Goal: Transaction & Acquisition: Purchase product/service

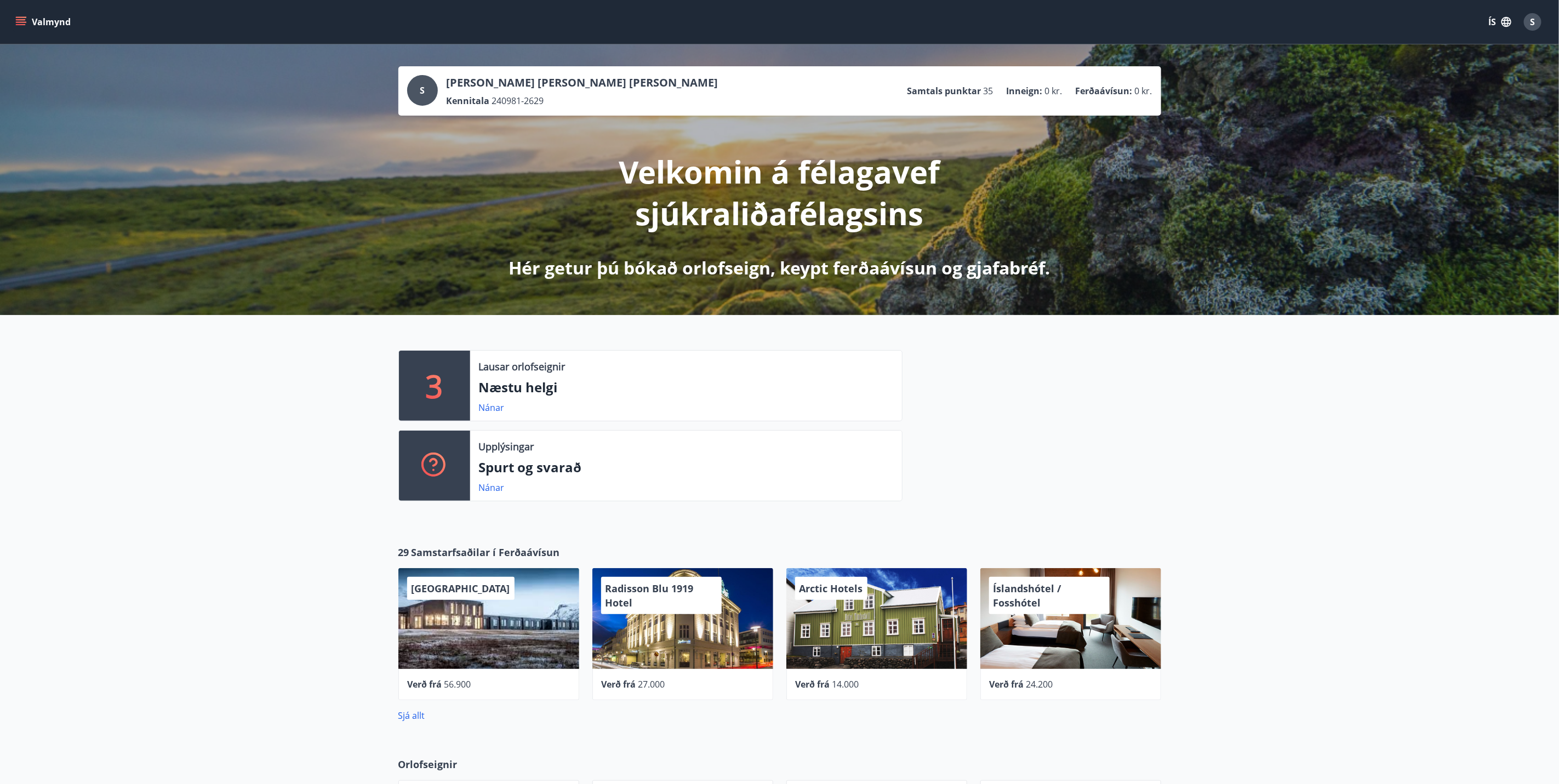
click at [18, 23] on icon "menu" at bounding box center [21, 22] width 11 height 11
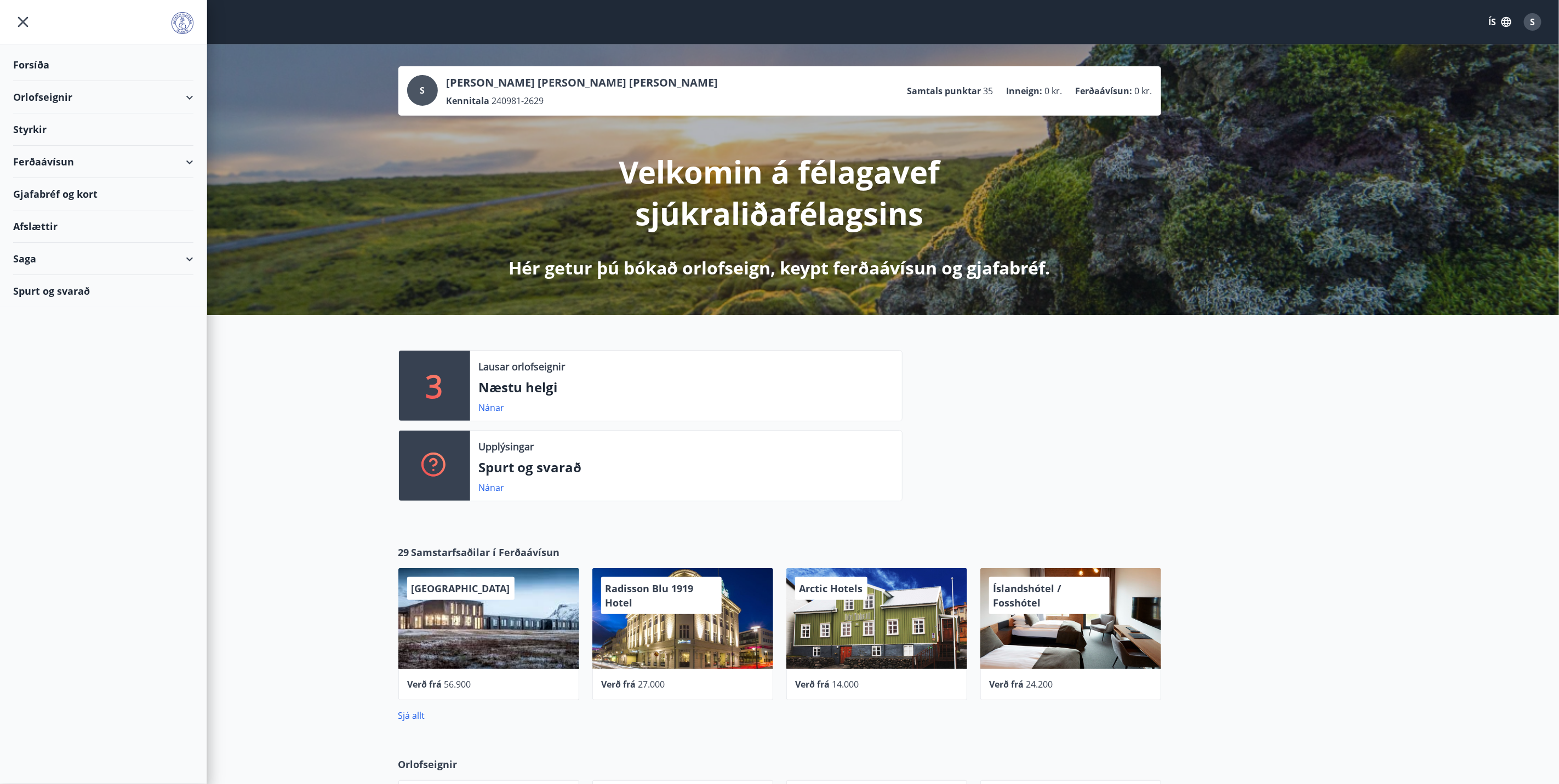
click at [58, 165] on div "Ferðaávísun" at bounding box center [104, 162] width 181 height 32
click at [55, 214] on div "[PERSON_NAME] ferðaávísun" at bounding box center [103, 213] width 163 height 23
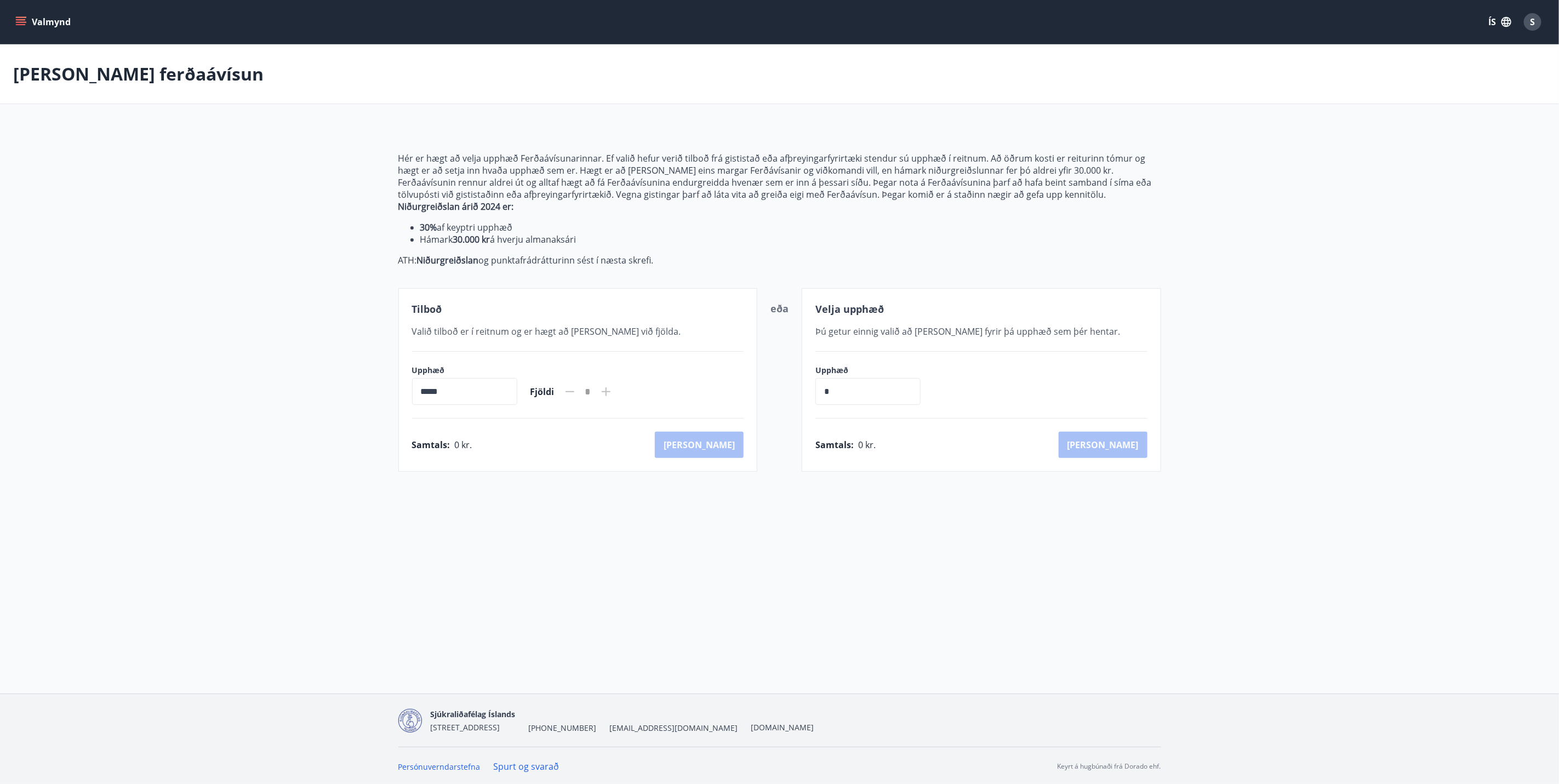
drag, startPoint x: 424, startPoint y: 393, endPoint x: 414, endPoint y: 393, distance: 10.0
click at [414, 393] on input "*****" at bounding box center [464, 392] width 105 height 27
drag, startPoint x: 414, startPoint y: 393, endPoint x: 425, endPoint y: 392, distance: 11.0
click at [425, 392] on input "*****" at bounding box center [464, 392] width 105 height 27
drag, startPoint x: 428, startPoint y: 392, endPoint x: 414, endPoint y: 390, distance: 14.1
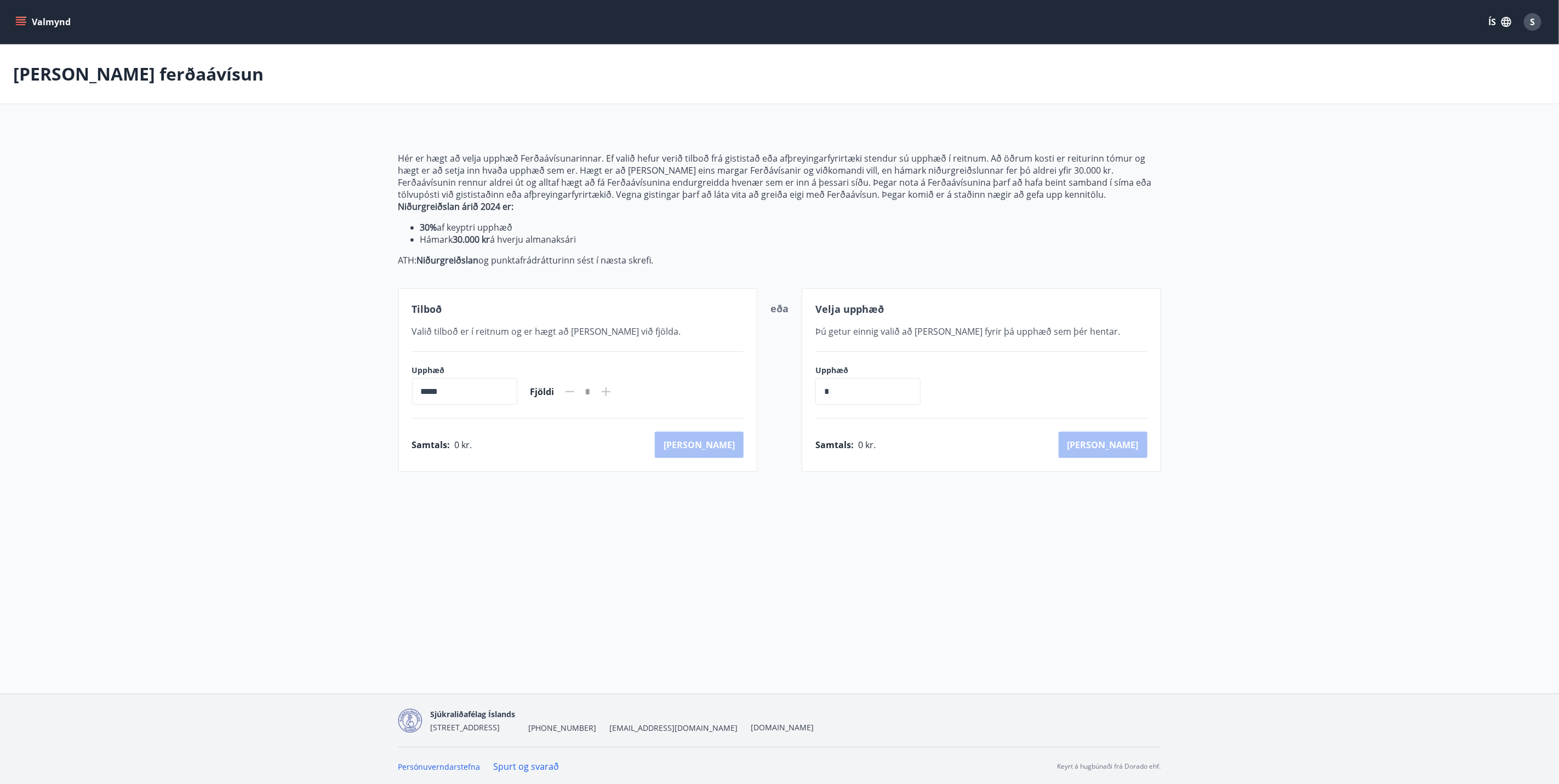
click at [414, 390] on input "*****" at bounding box center [464, 392] width 105 height 27
click at [630, 411] on div "Tilboð Valið tilboð er í reitnum og er hægt að [PERSON_NAME] við fjölda. Upphæð…" at bounding box center [578, 379] width 359 height 184
click at [613, 389] on icon at bounding box center [607, 392] width 13 height 13
click at [494, 383] on input "*****" at bounding box center [464, 392] width 105 height 27
drag, startPoint x: 829, startPoint y: 385, endPoint x: 815, endPoint y: 387, distance: 14.1
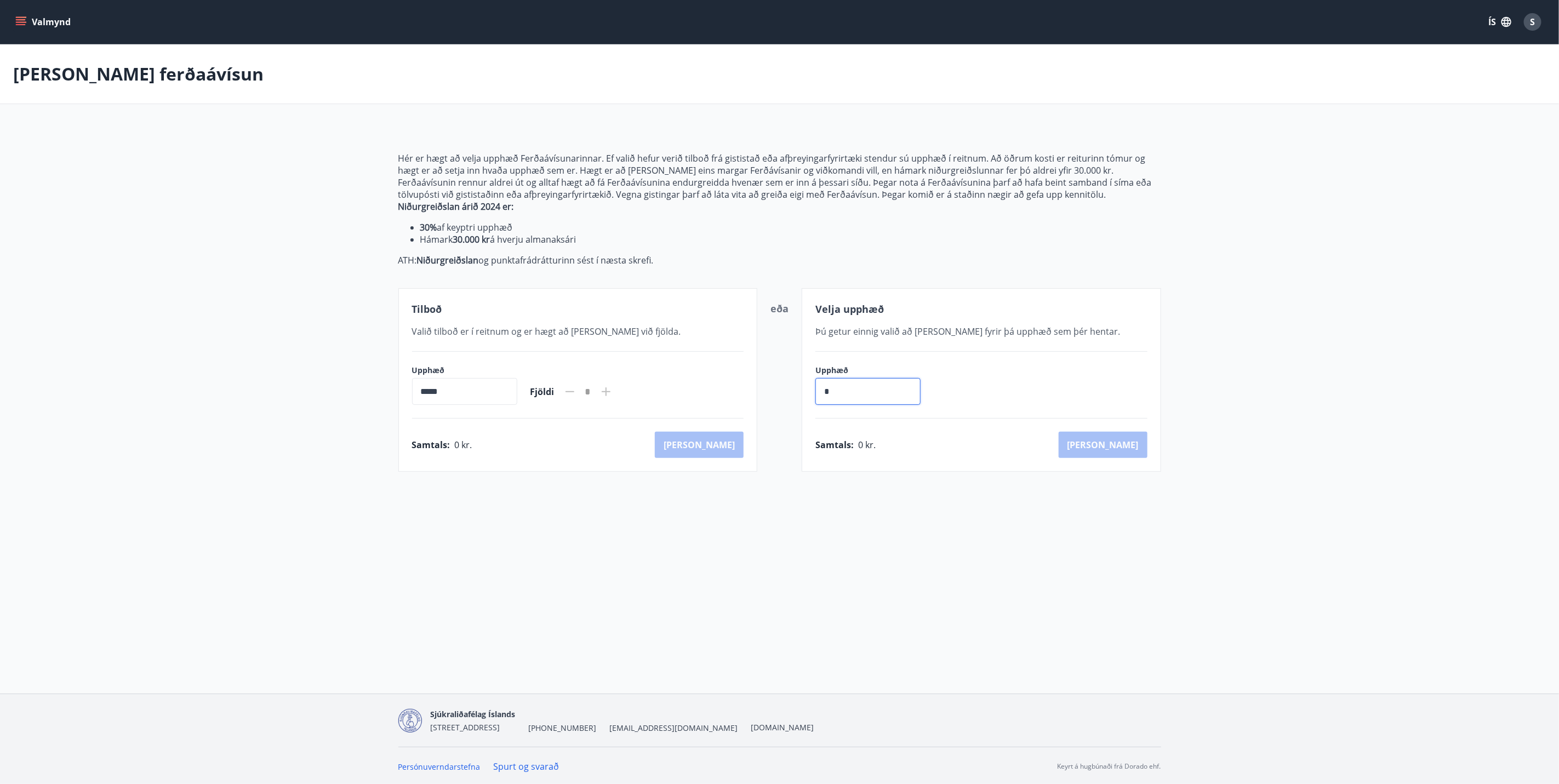
click at [815, 387] on div "Velja upphæð Þú getur einnig valið að [PERSON_NAME] fyrir þá upphæð sem þér hen…" at bounding box center [981, 379] width 359 height 184
type input "******"
click at [1127, 450] on button "[PERSON_NAME]" at bounding box center [1103, 445] width 89 height 26
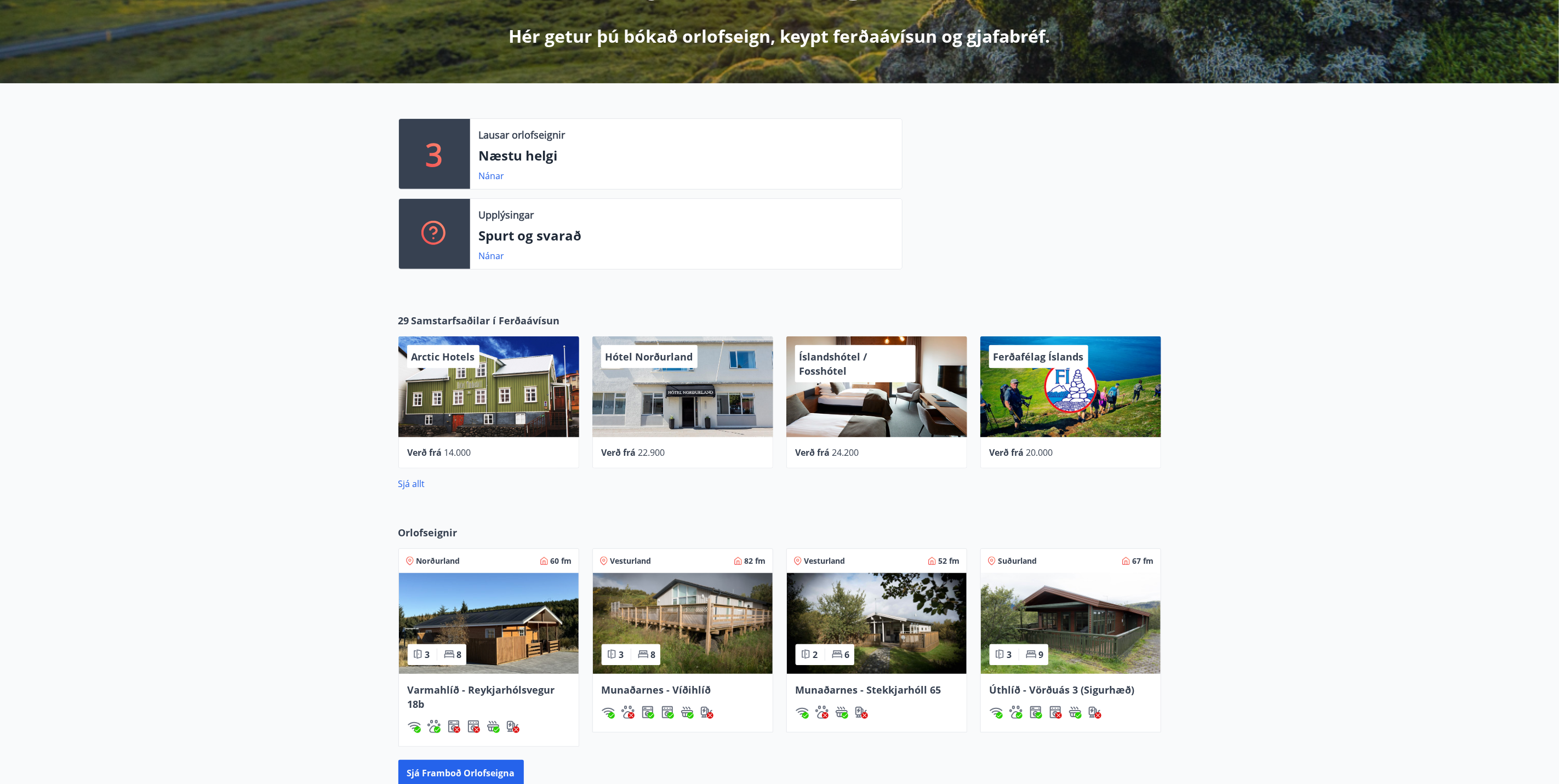
scroll to position [246, 0]
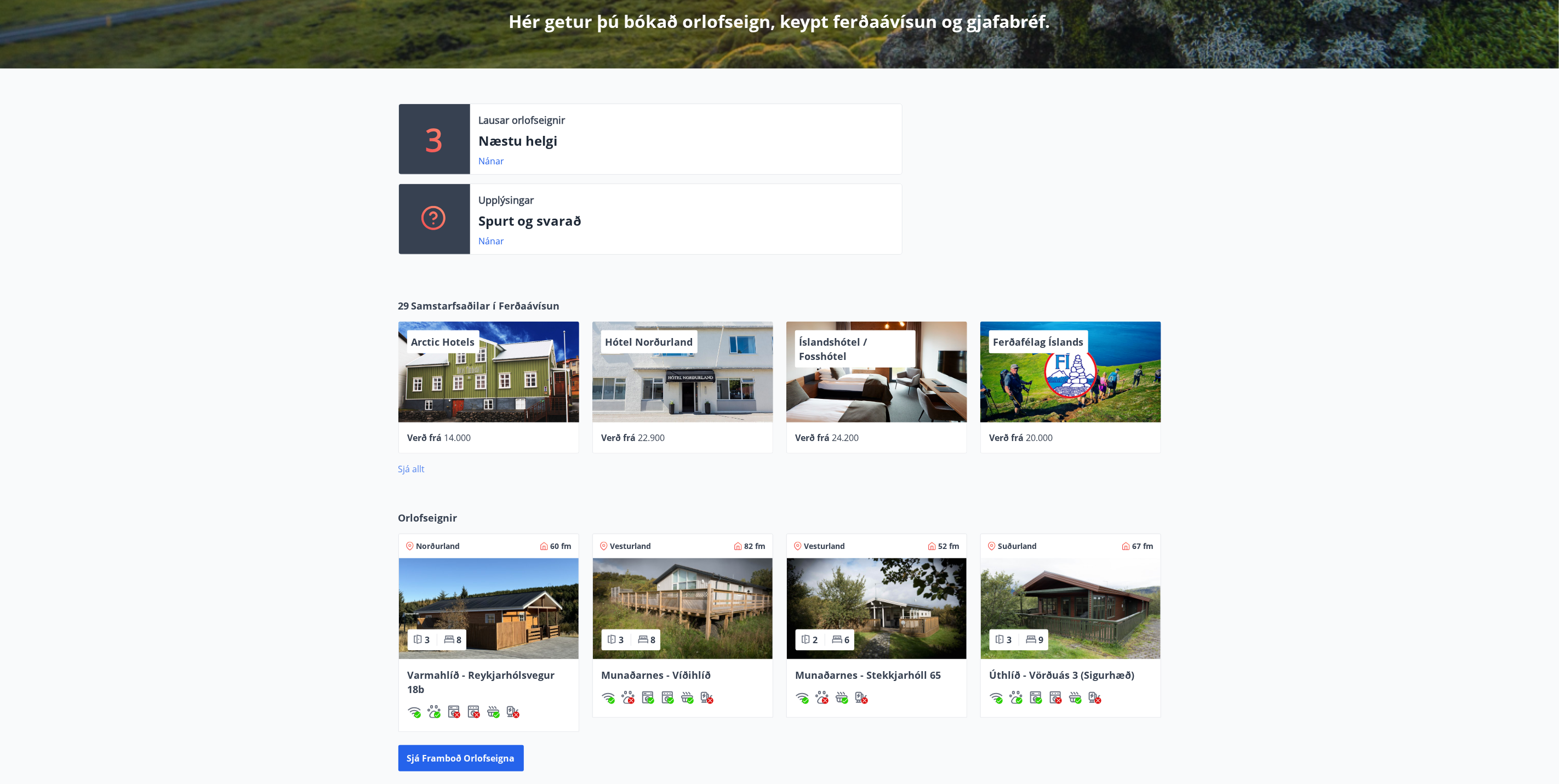
click at [406, 467] on link "Sjá allt" at bounding box center [412, 469] width 27 height 12
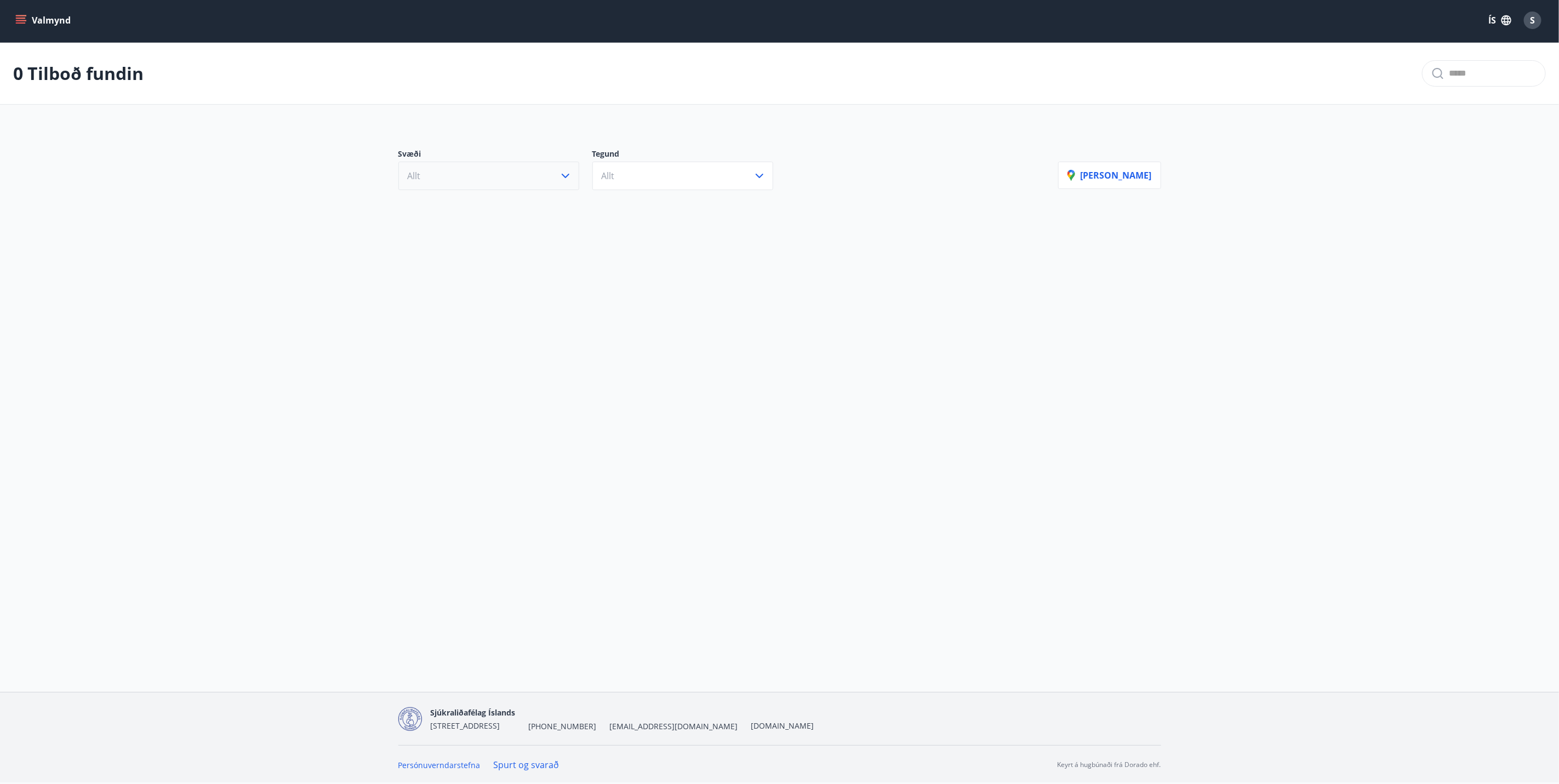
scroll to position [246, 0]
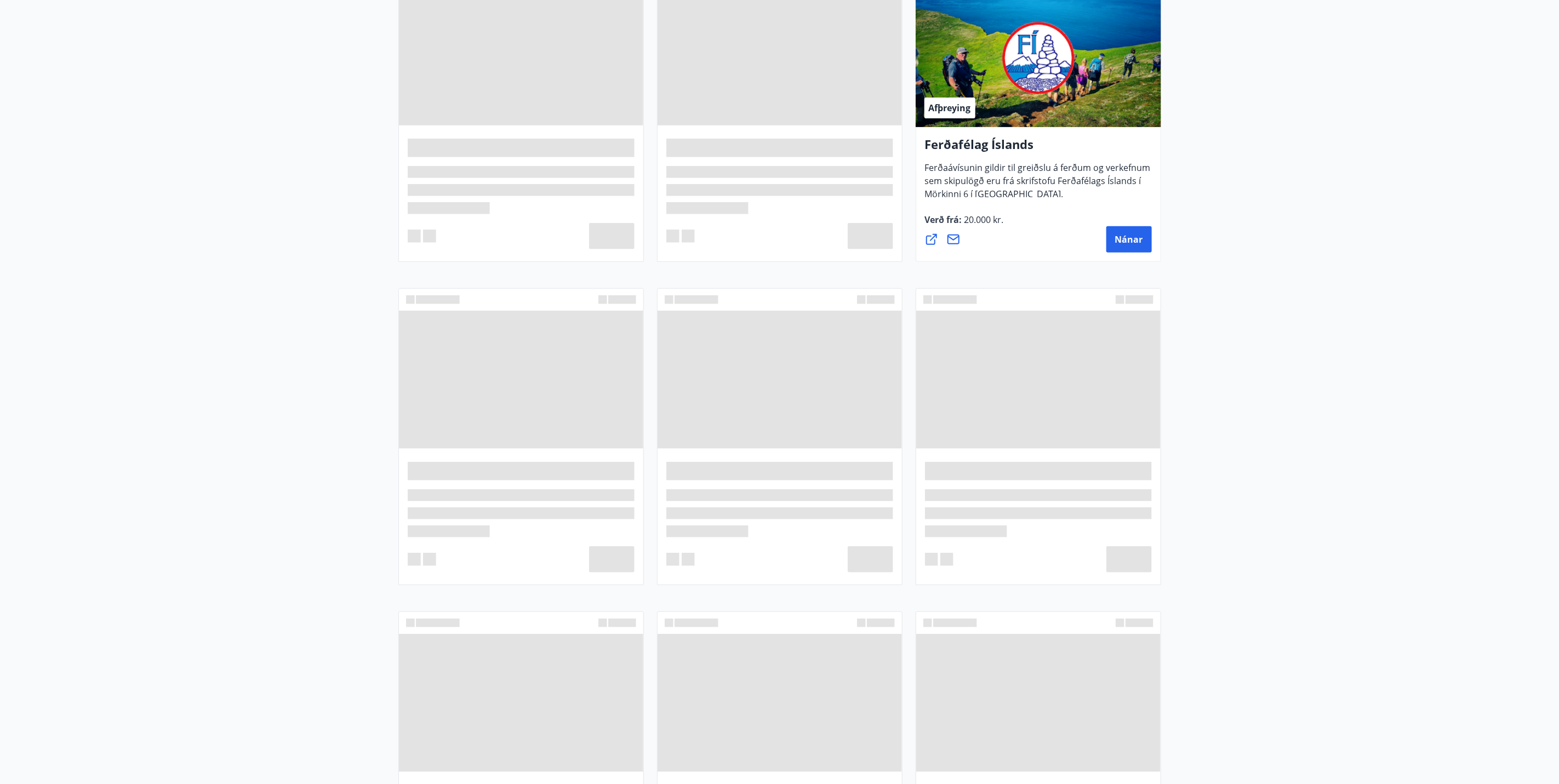
click at [528, 185] on span at bounding box center [521, 190] width 227 height 12
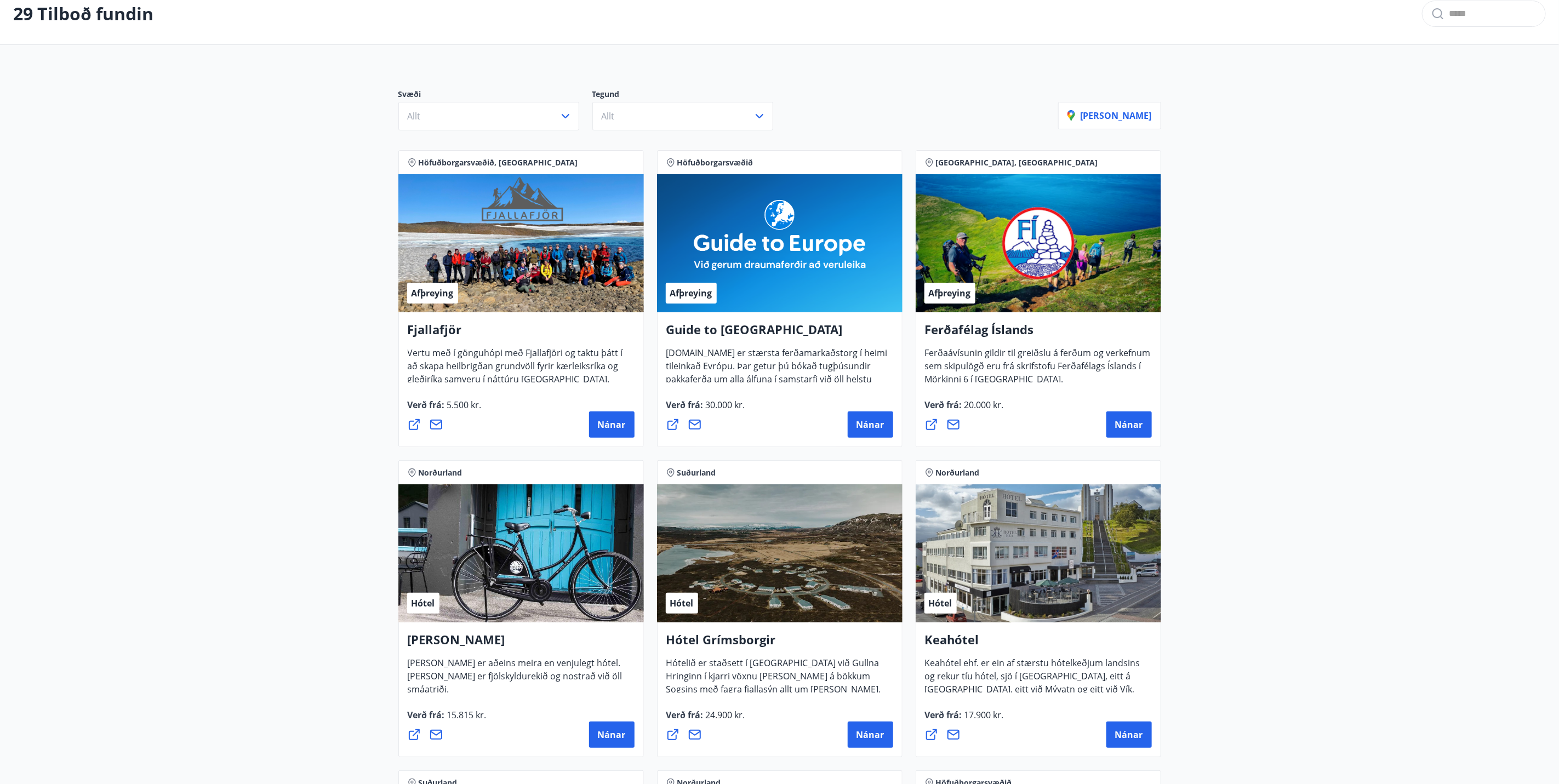
scroll to position [0, 0]
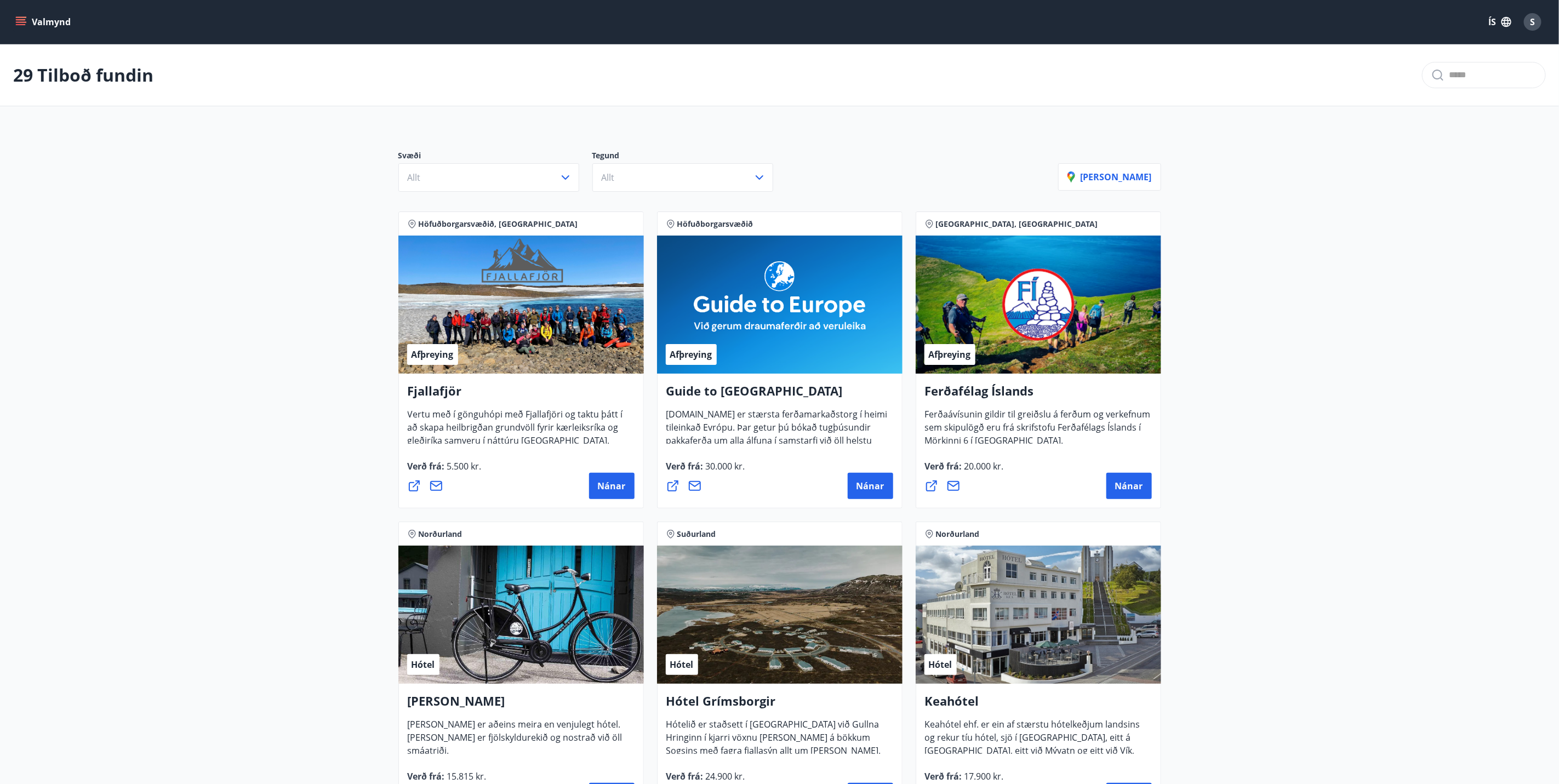
click at [46, 24] on button "Valmynd" at bounding box center [44, 22] width 62 height 20
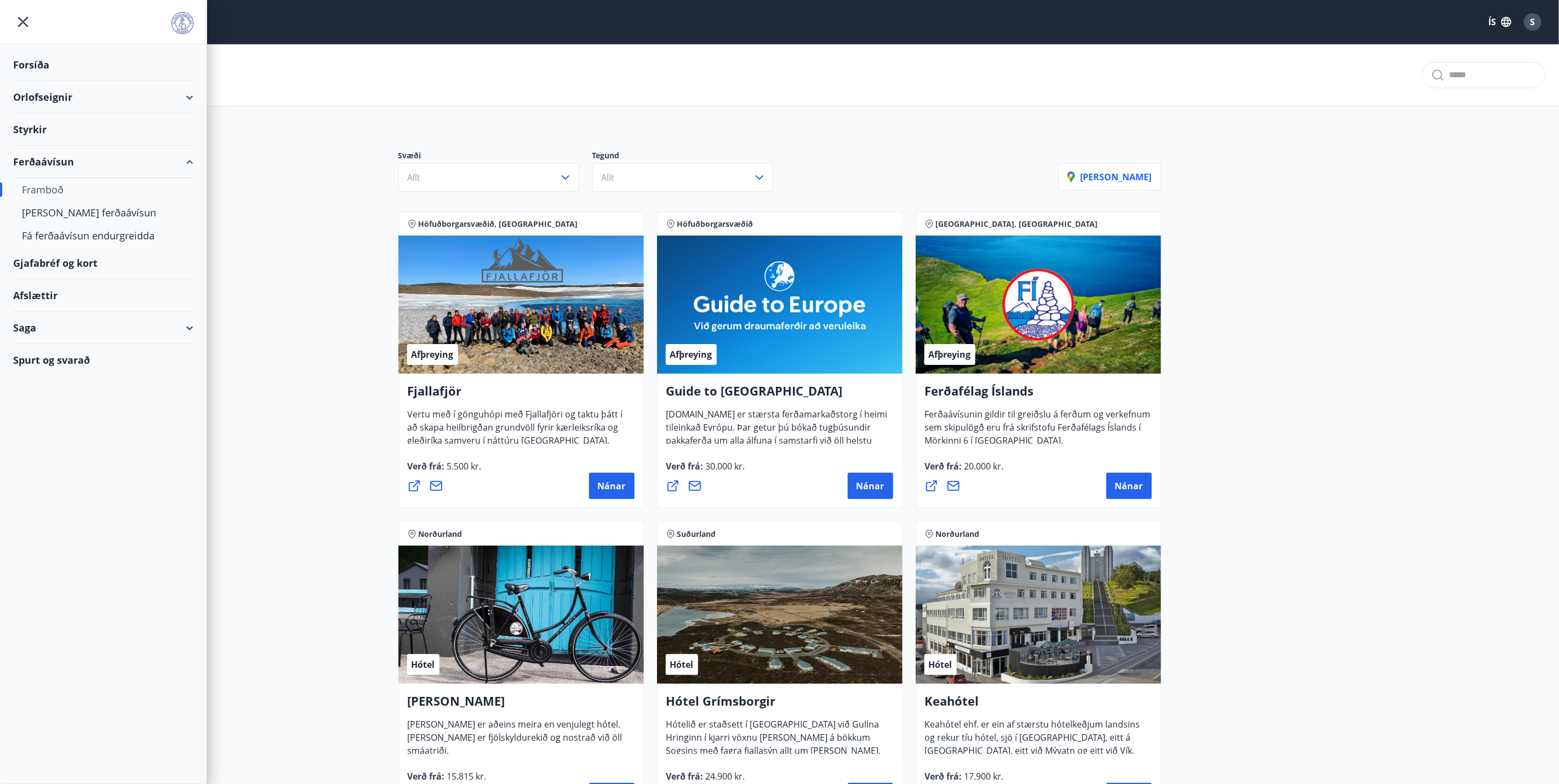
click at [46, 195] on div "Framboð" at bounding box center [103, 190] width 163 height 23
click at [34, 191] on div "Framboð" at bounding box center [103, 190] width 163 height 23
click at [179, 293] on div "Afslættir" at bounding box center [104, 295] width 181 height 32
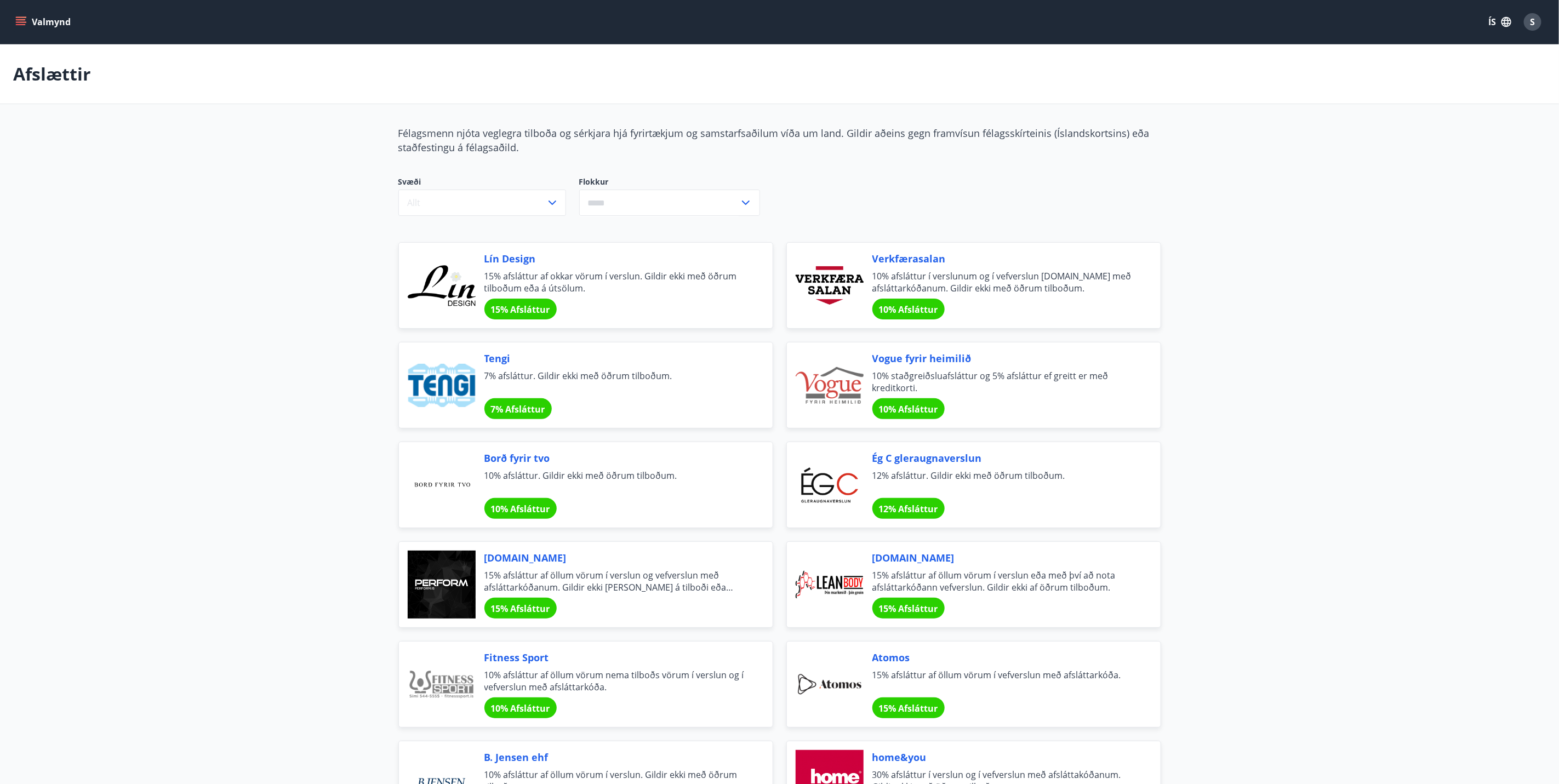
click at [7, 22] on div "Valmynd ÍS S" at bounding box center [779, 22] width 1559 height 44
click at [21, 20] on icon "menu" at bounding box center [21, 22] width 11 height 11
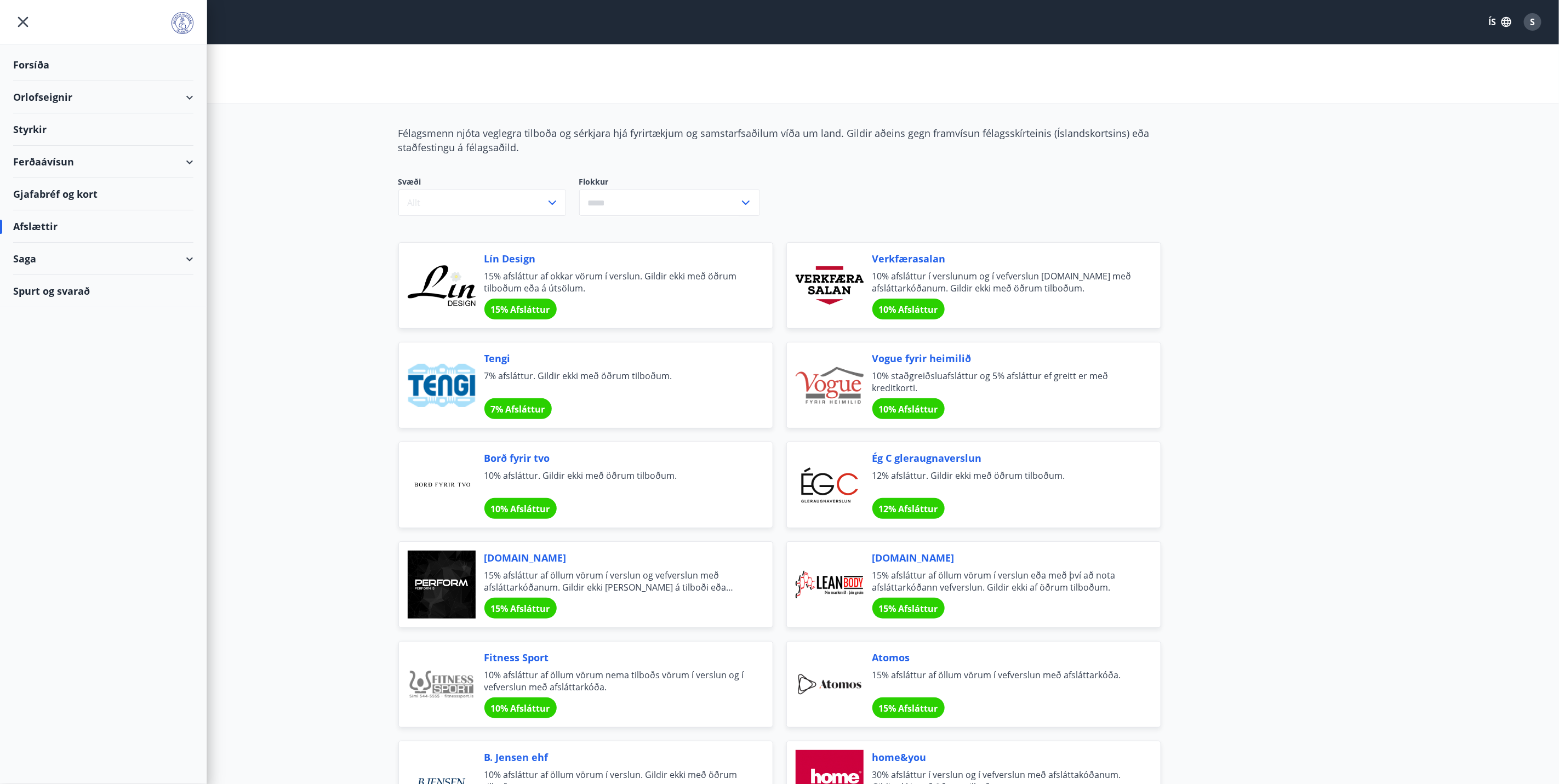
click at [68, 158] on div "Ferðaávísun" at bounding box center [104, 162] width 181 height 32
click at [52, 191] on div "Framboð" at bounding box center [103, 190] width 163 height 23
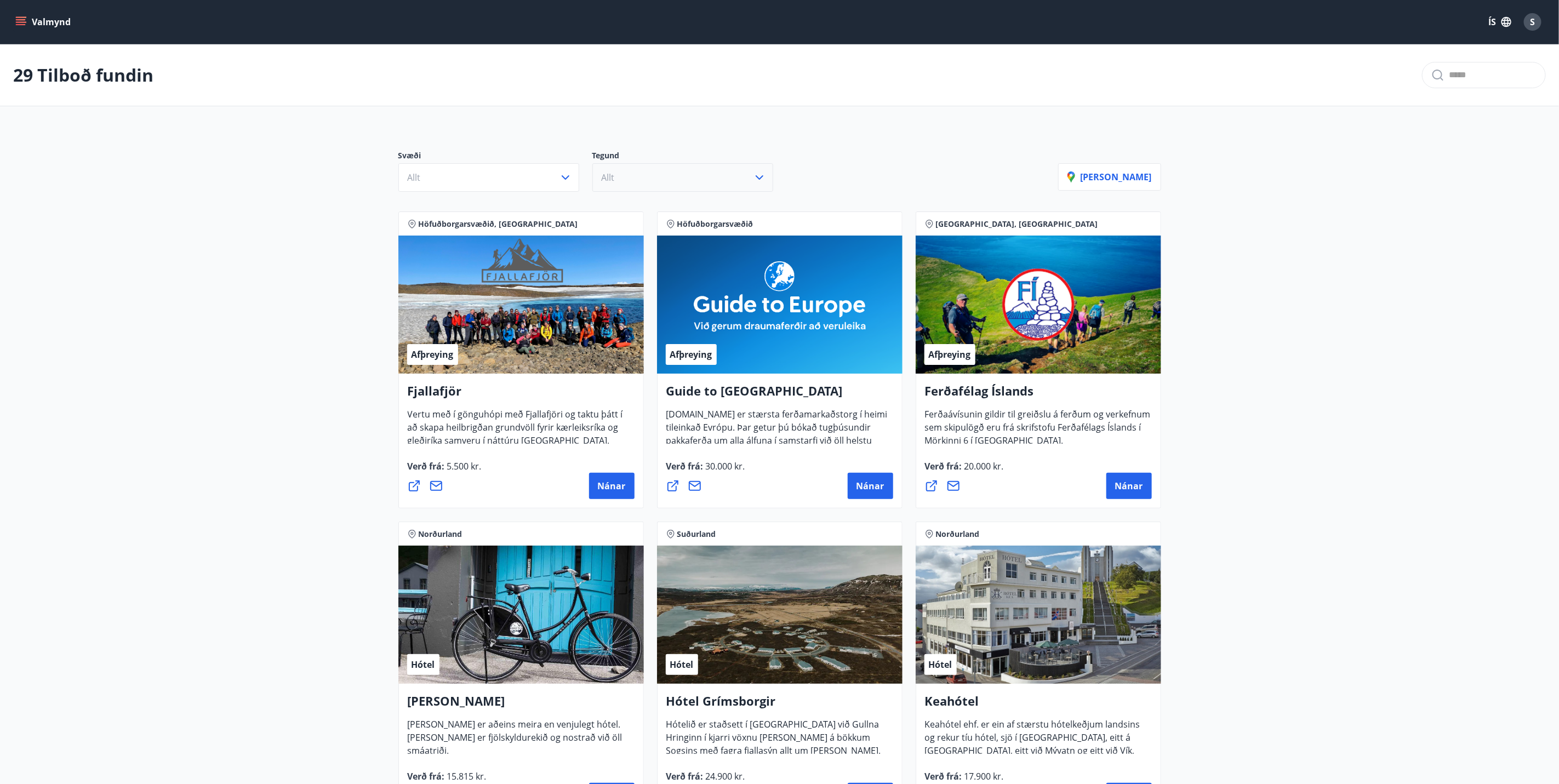
click at [661, 178] on button "Allt" at bounding box center [683, 178] width 181 height 29
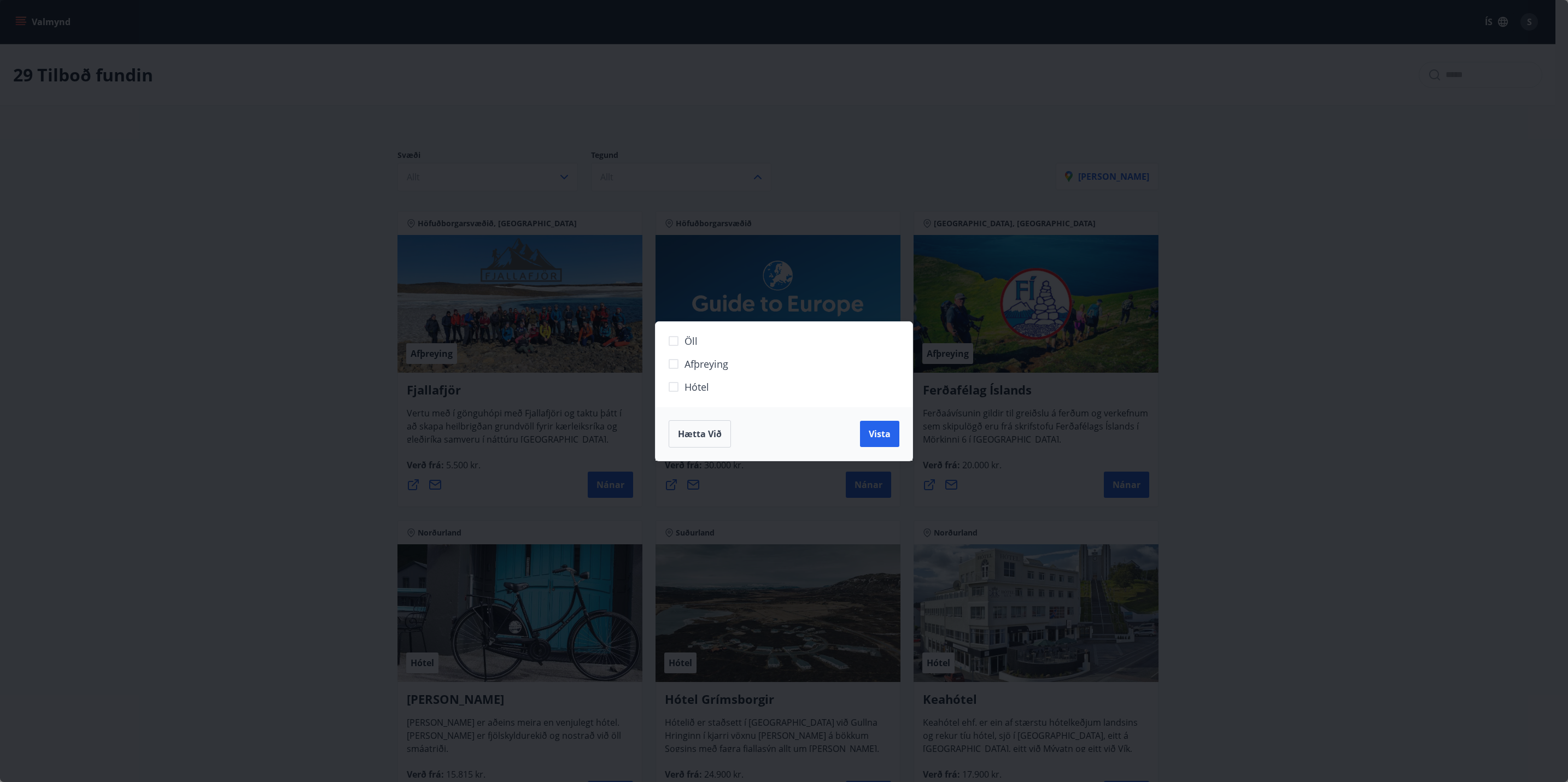
click at [698, 428] on span "Hætta við" at bounding box center [700, 434] width 44 height 12
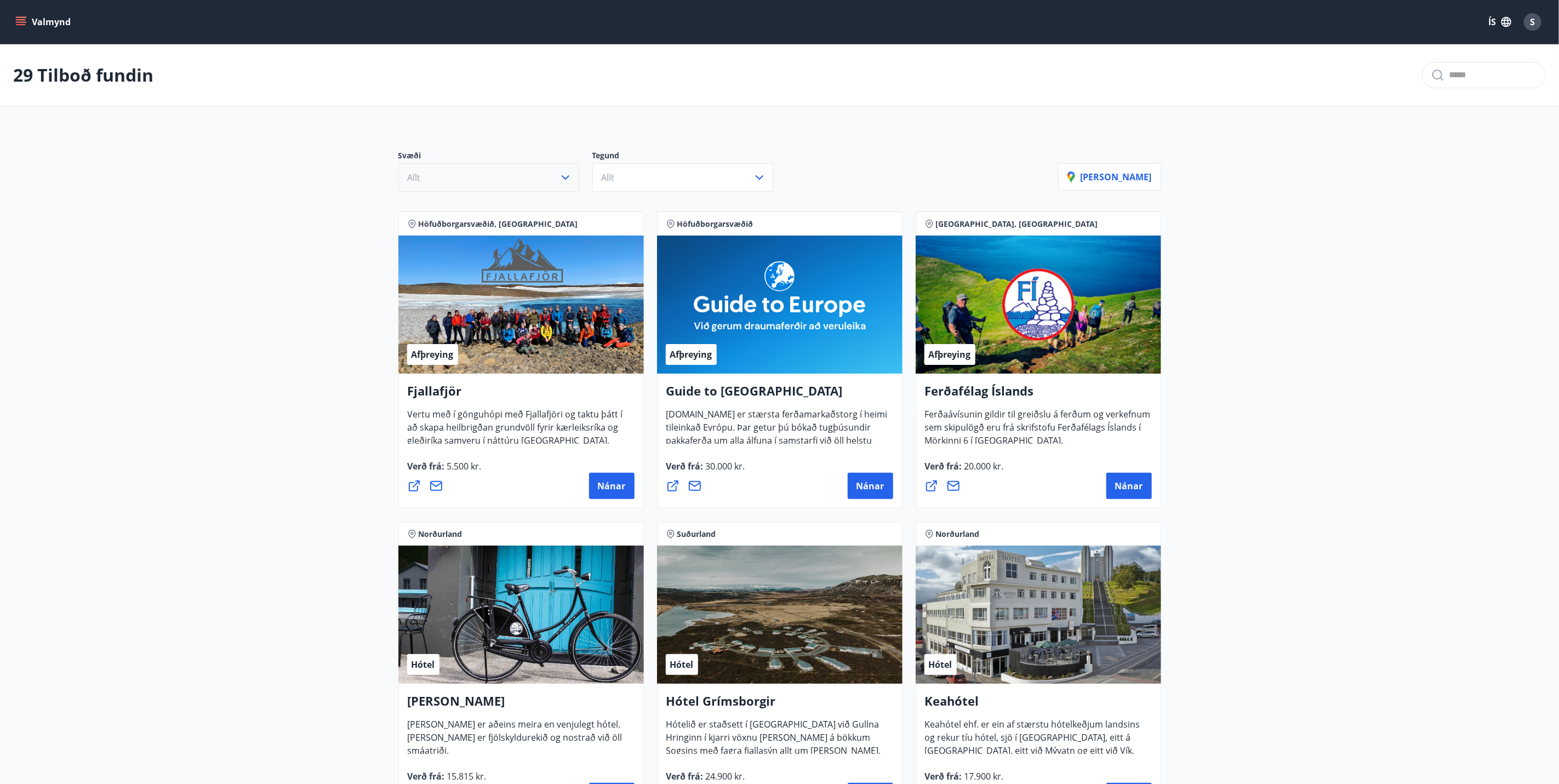
click at [541, 166] on button "Allt" at bounding box center [489, 178] width 181 height 29
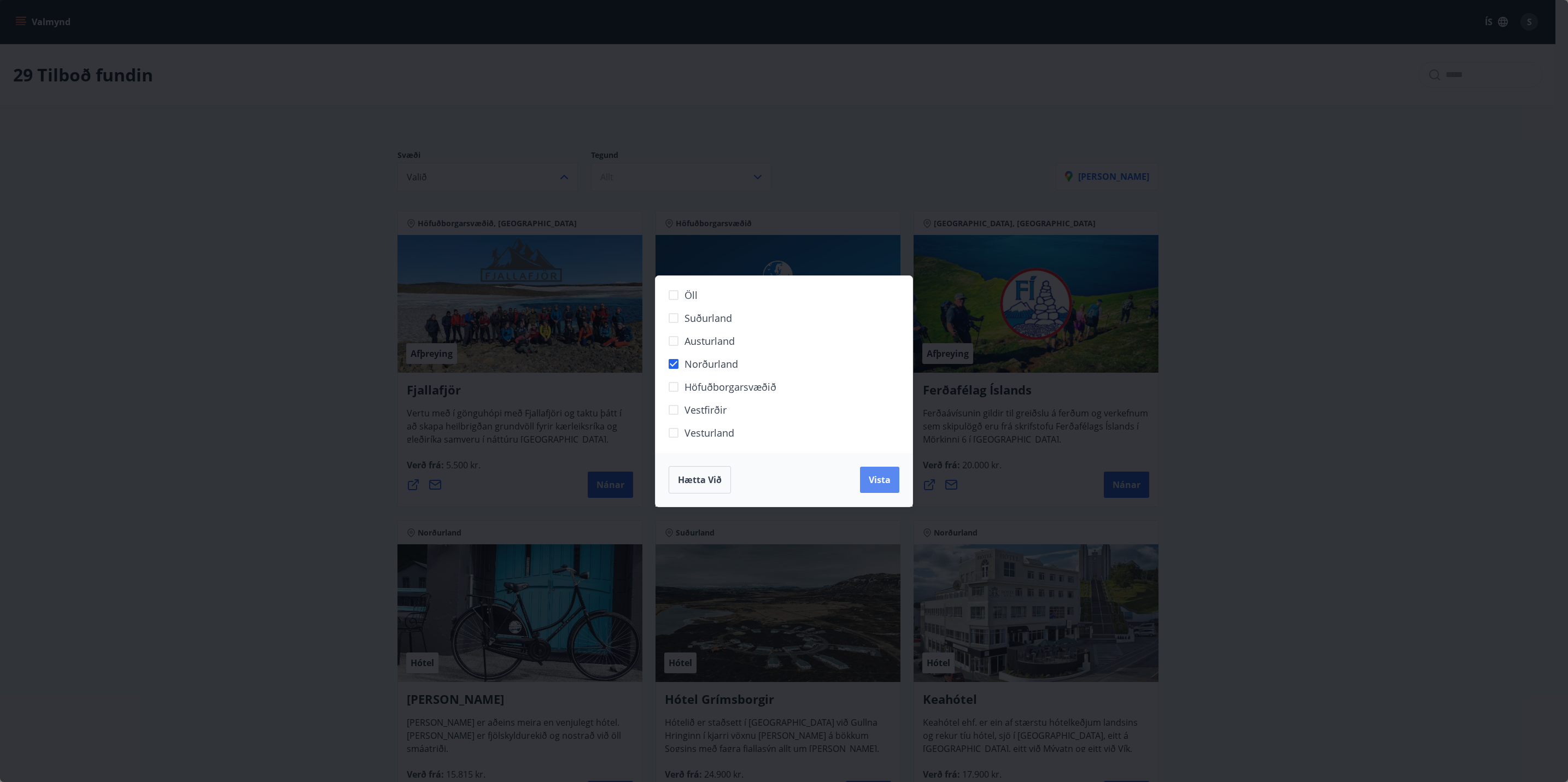
click at [878, 484] on span "Vista" at bounding box center [880, 480] width 22 height 12
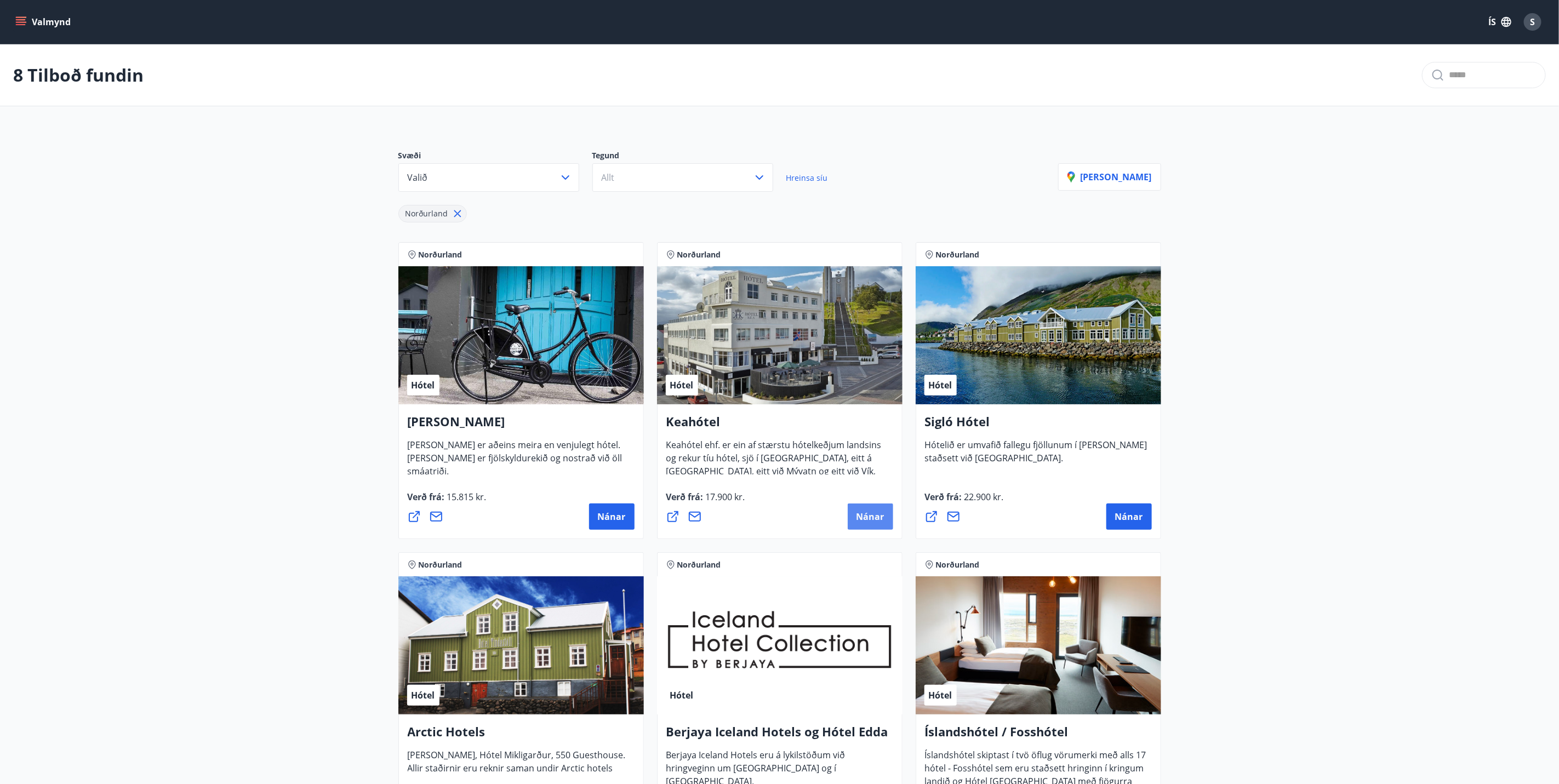
click at [872, 523] on span "Nánar" at bounding box center [871, 517] width 28 height 12
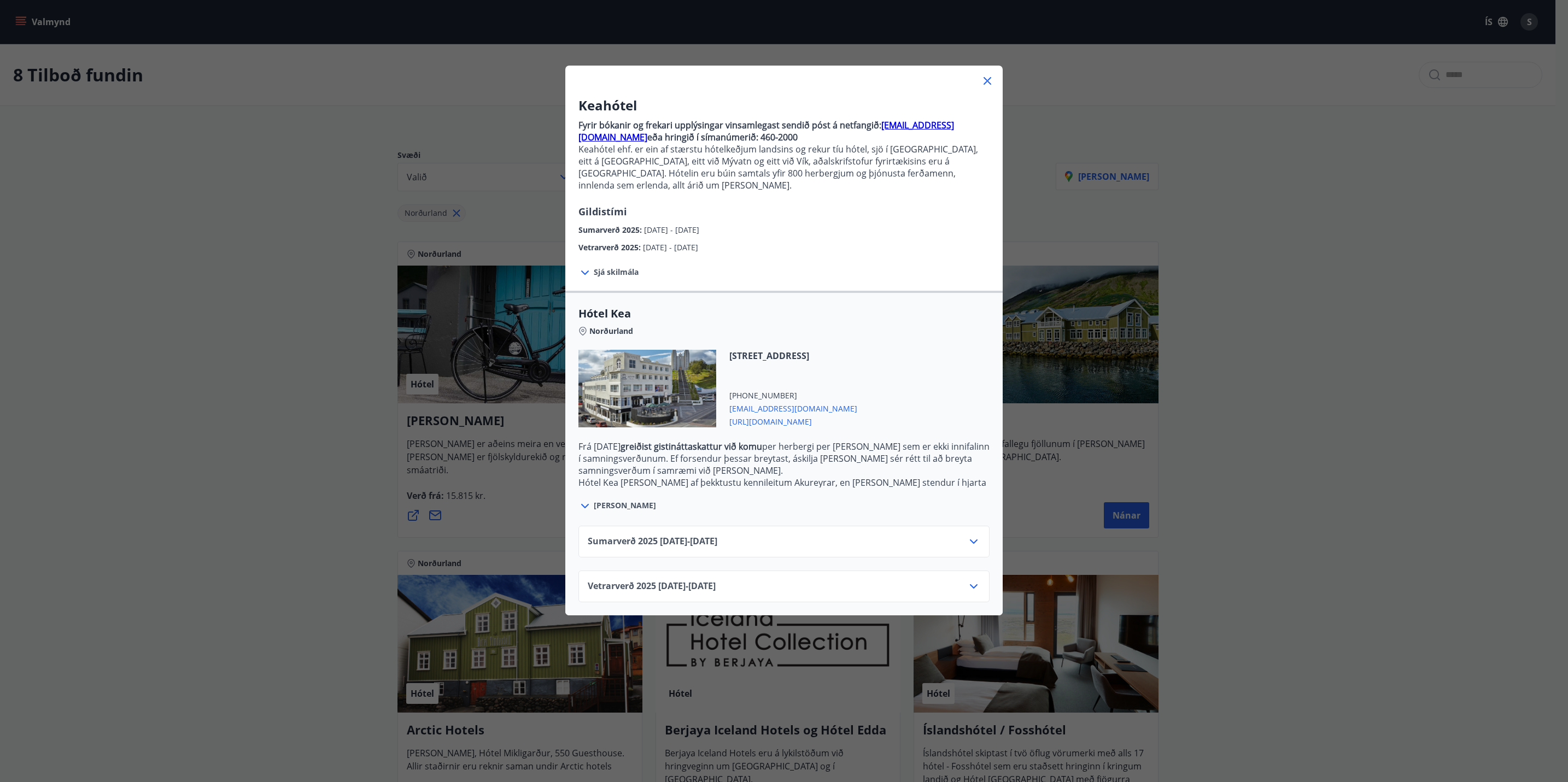
click at [969, 535] on icon at bounding box center [974, 542] width 13 height 13
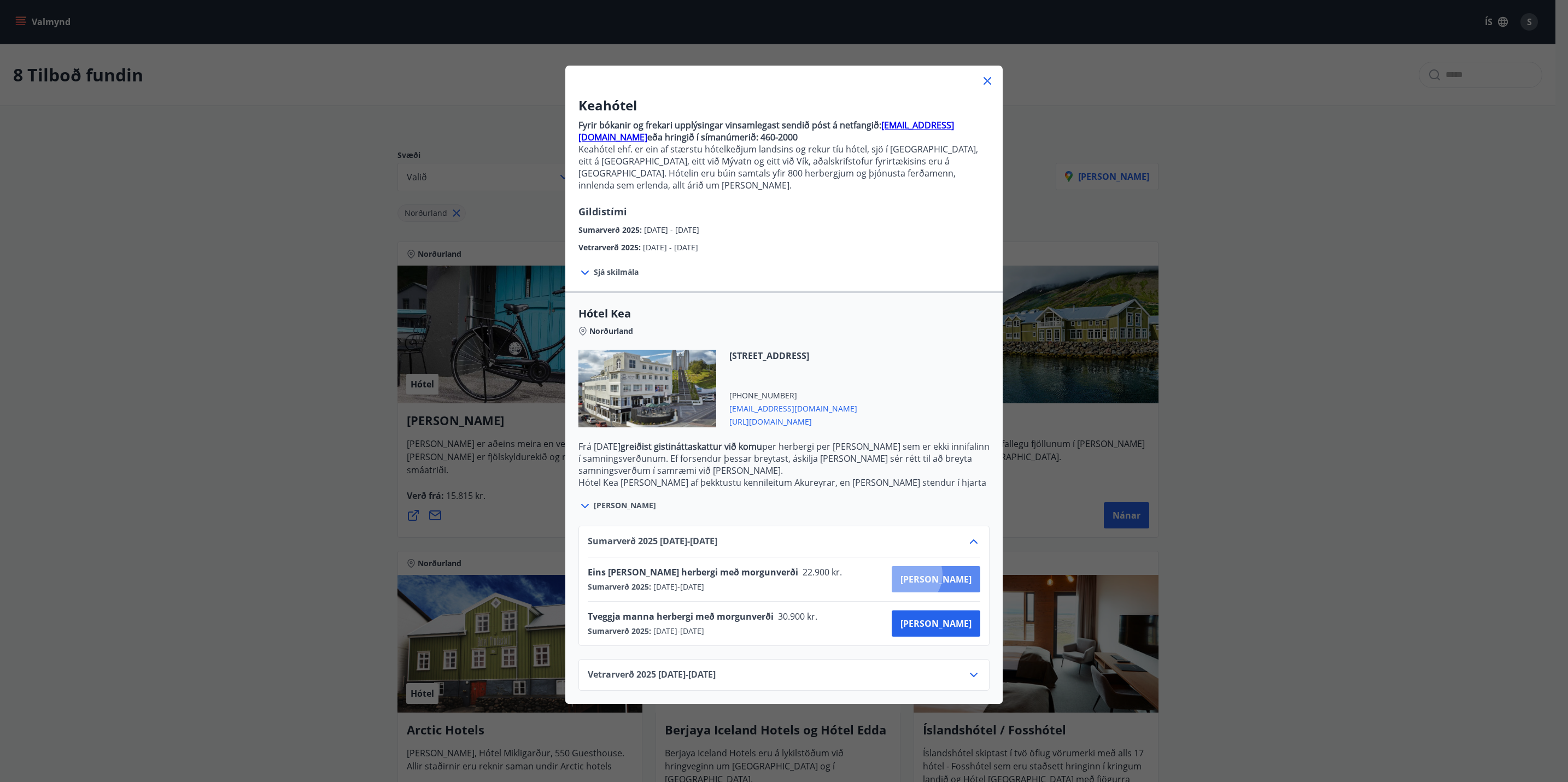
click at [945, 573] on span "[PERSON_NAME]" at bounding box center [936, 579] width 71 height 12
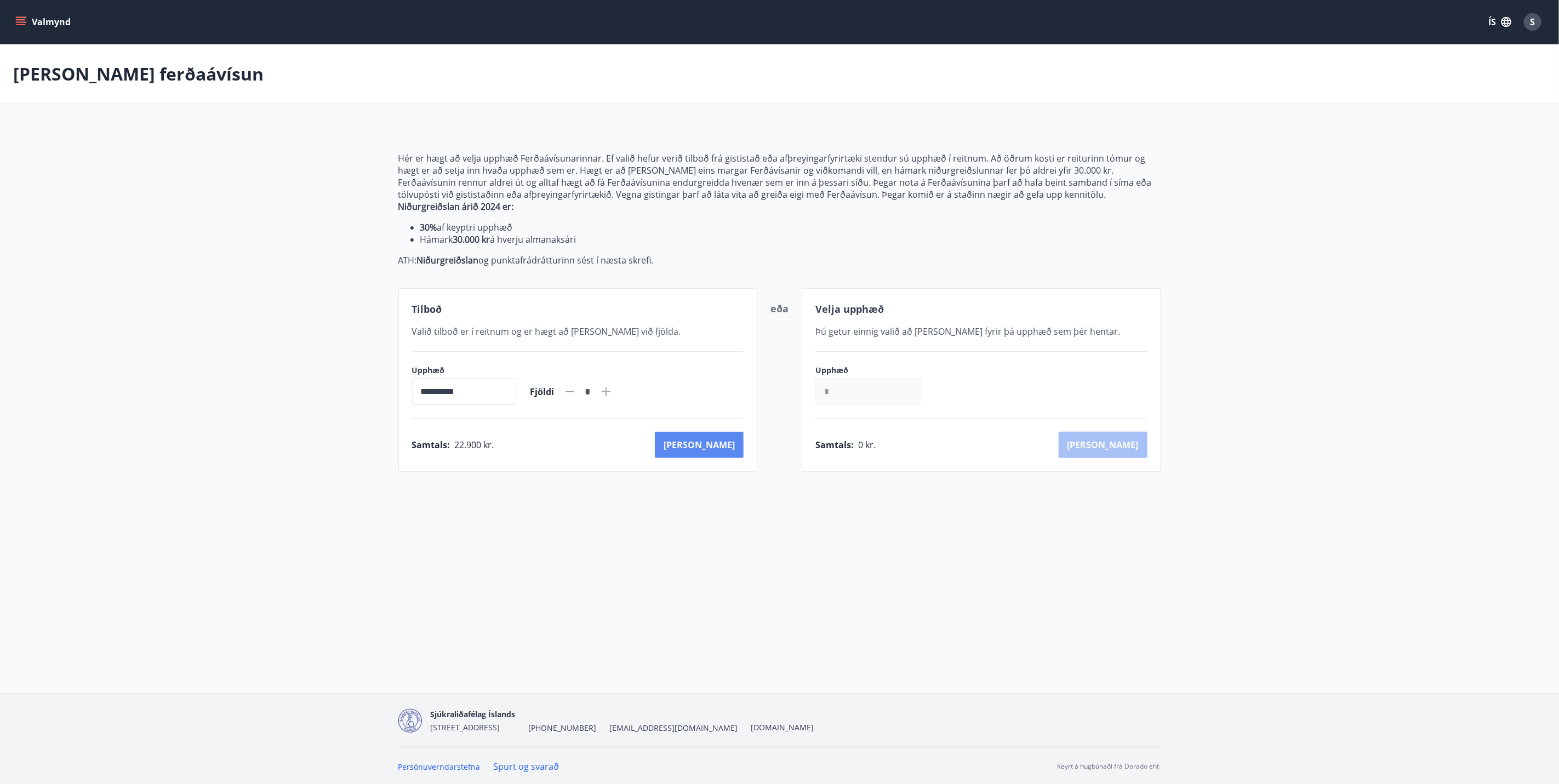
click at [732, 451] on button "[PERSON_NAME]" at bounding box center [699, 445] width 89 height 26
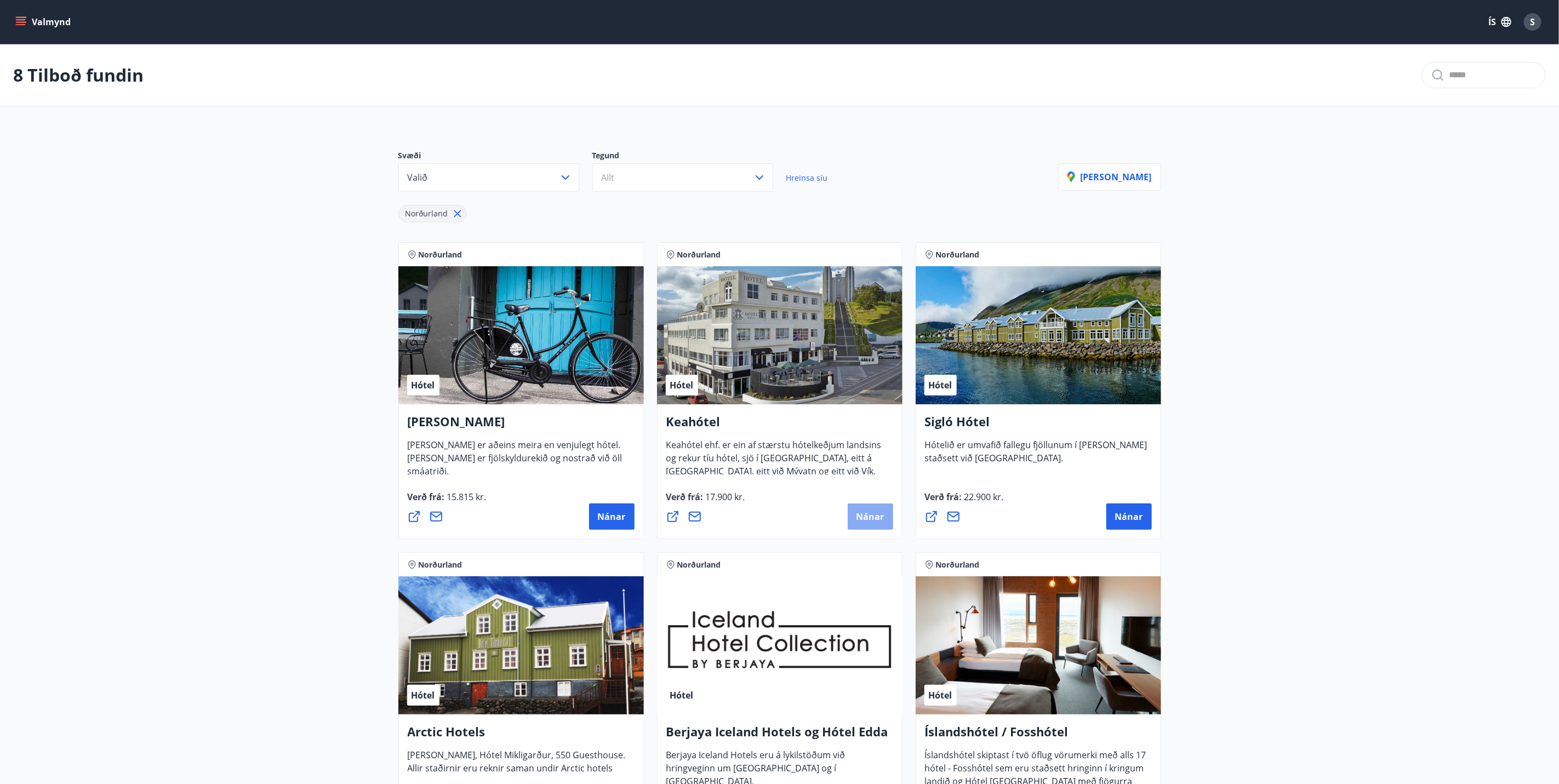
click at [878, 513] on span "Nánar" at bounding box center [871, 517] width 28 height 12
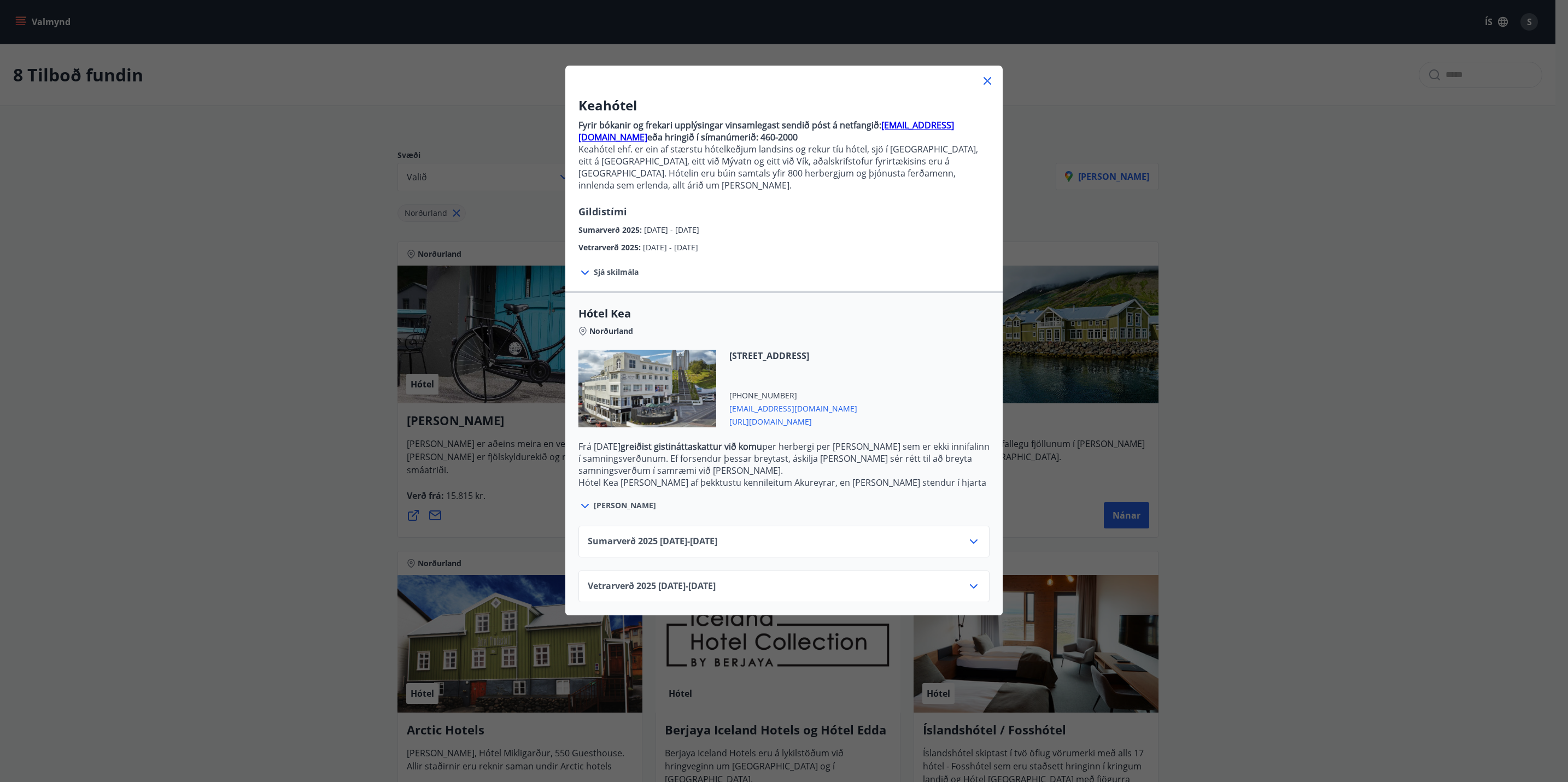
click at [810, 526] on div "Sumarverð [PHONE_NUMBER][DATE] - [DATE]" at bounding box center [783, 542] width 411 height 32
click at [950, 535] on div "Sumarverð [PHONE_NUMBER][DATE] - [DATE]" at bounding box center [784, 546] width 393 height 22
click at [604, 500] on span "[PERSON_NAME]" at bounding box center [625, 506] width 62 height 11
click at [684, 538] on div "Sumarverð [PHONE_NUMBER][DATE] - [DATE]" at bounding box center [784, 546] width 393 height 22
click at [982, 79] on icon at bounding box center [987, 81] width 13 height 13
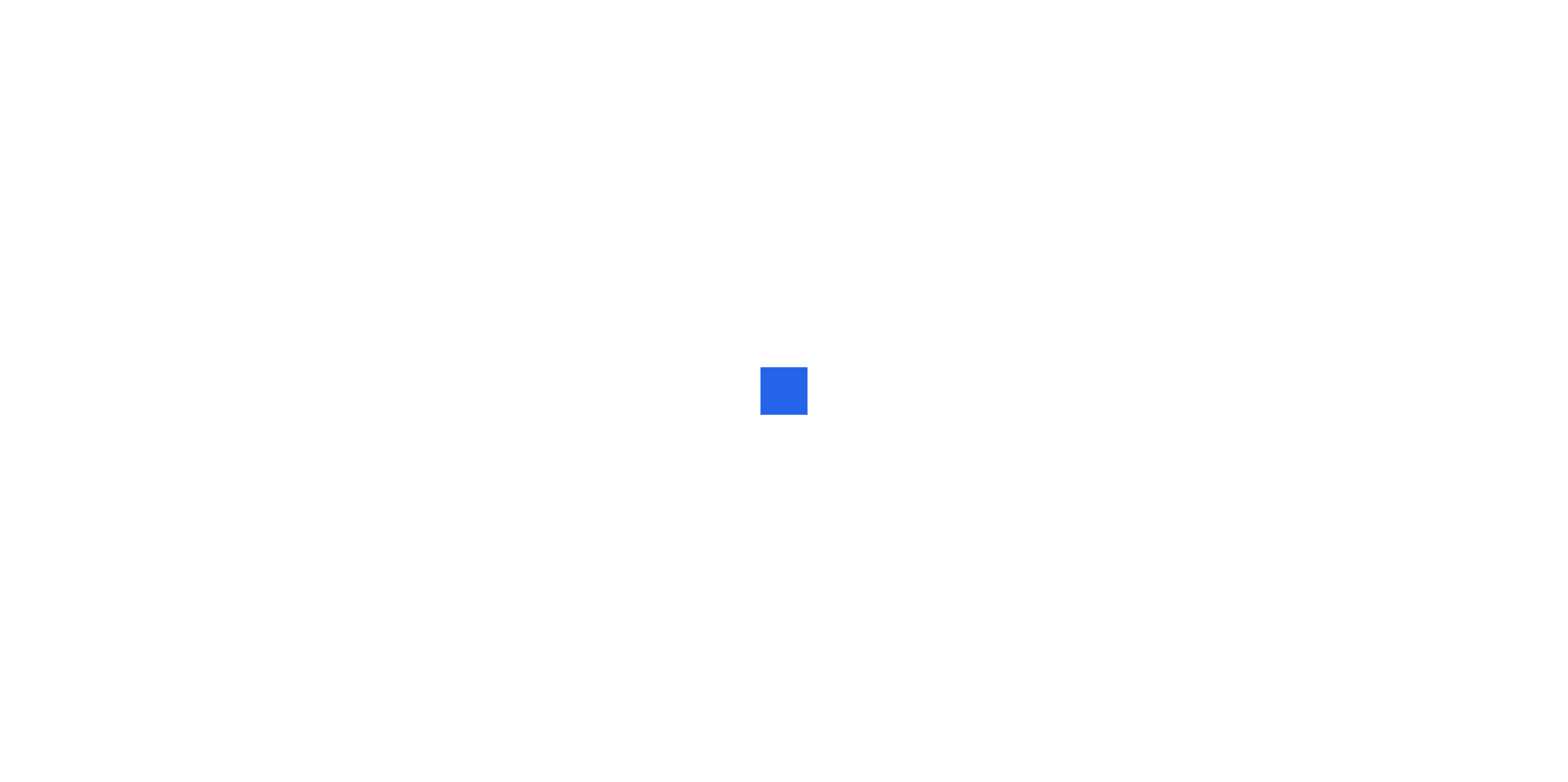
click at [869, 512] on div at bounding box center [784, 391] width 1568 height 782
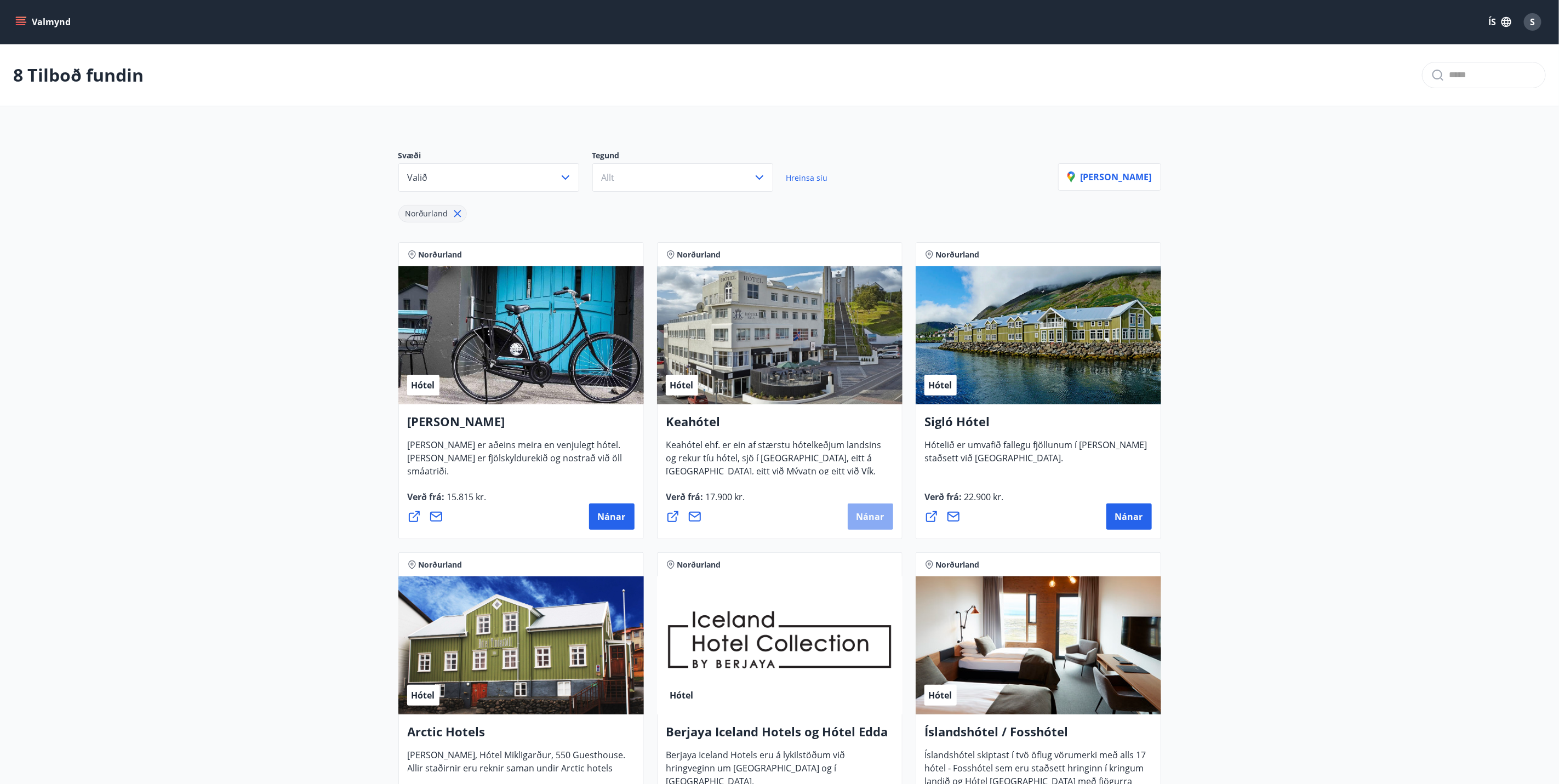
click at [868, 525] on button "Nánar" at bounding box center [870, 516] width 46 height 26
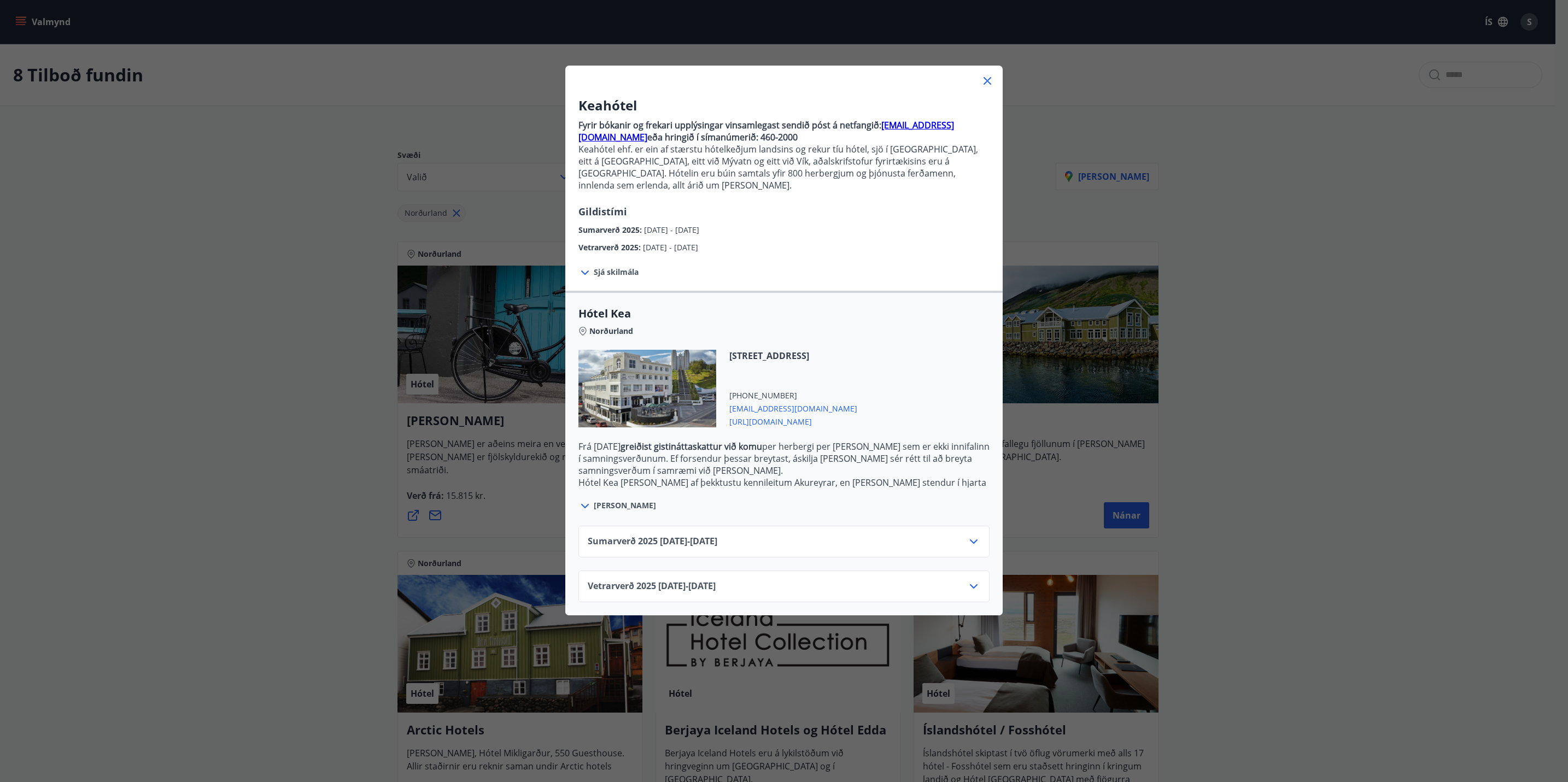
click at [586, 498] on div at bounding box center [586, 505] width 15 height 14
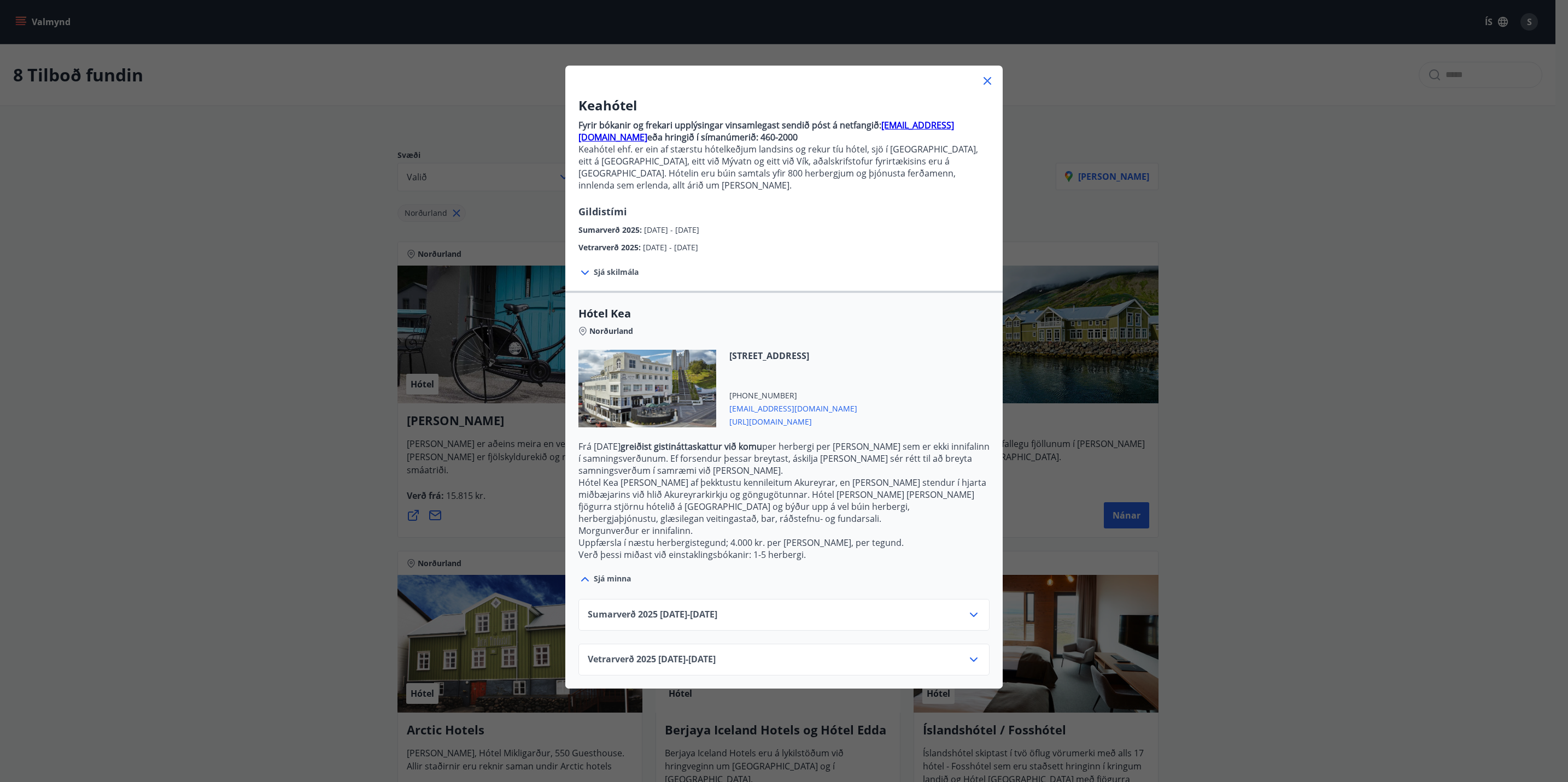
click at [817, 609] on div "Sumarverð [PHONE_NUMBER][DATE] - [DATE]" at bounding box center [784, 620] width 393 height 22
click at [915, 609] on div "Sumarverð [PHONE_NUMBER][DATE] - [DATE]" at bounding box center [784, 620] width 393 height 22
click at [940, 644] on div "Vetrarverð 2025 01.10.25 - 21.12.25" at bounding box center [783, 660] width 411 height 32
click at [971, 653] on icon at bounding box center [974, 660] width 13 height 13
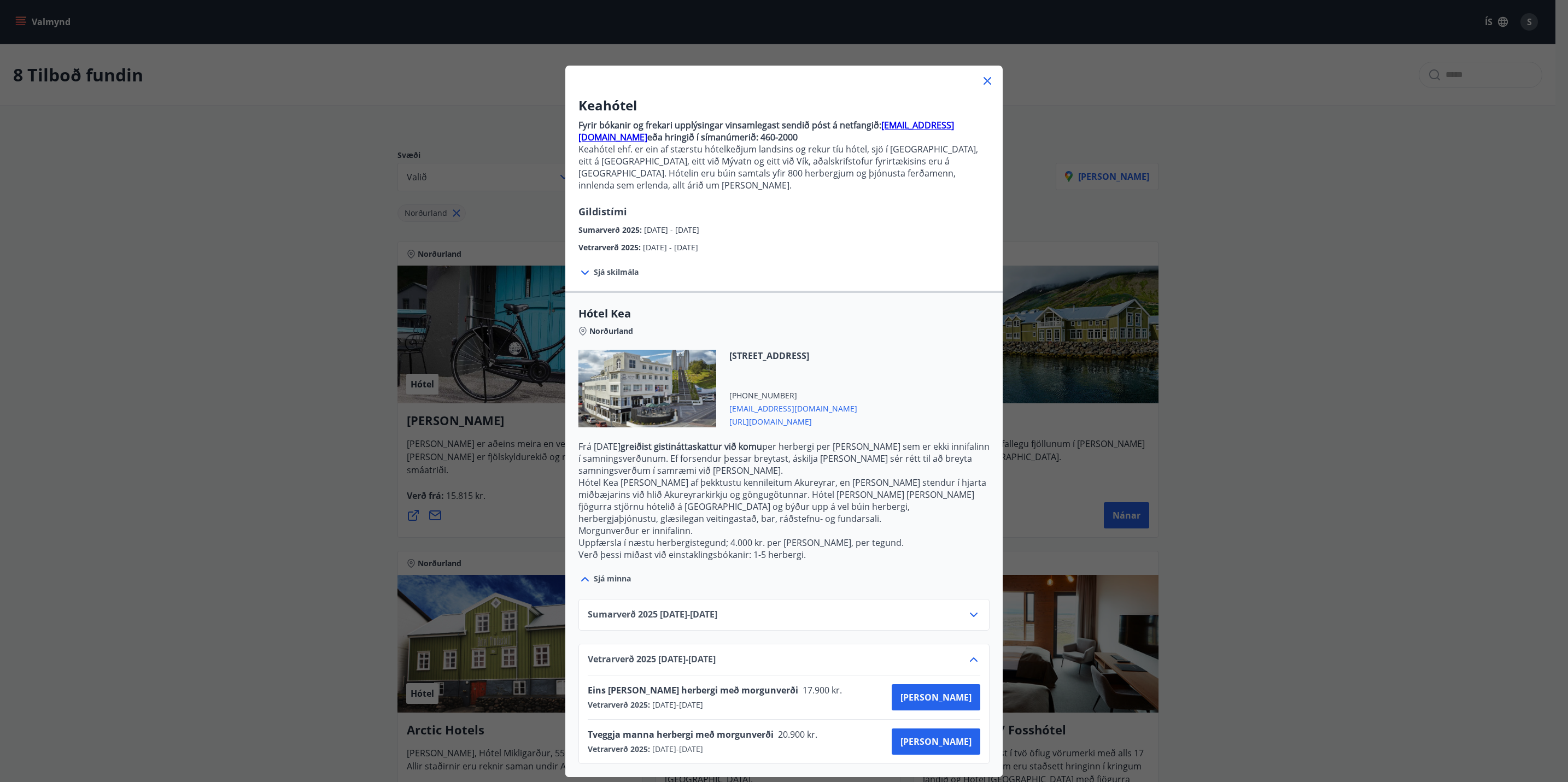
click at [959, 609] on div "Sumarverð [PHONE_NUMBER][DATE] - [DATE]" at bounding box center [784, 620] width 393 height 22
click at [970, 613] on icon at bounding box center [973, 615] width 8 height 4
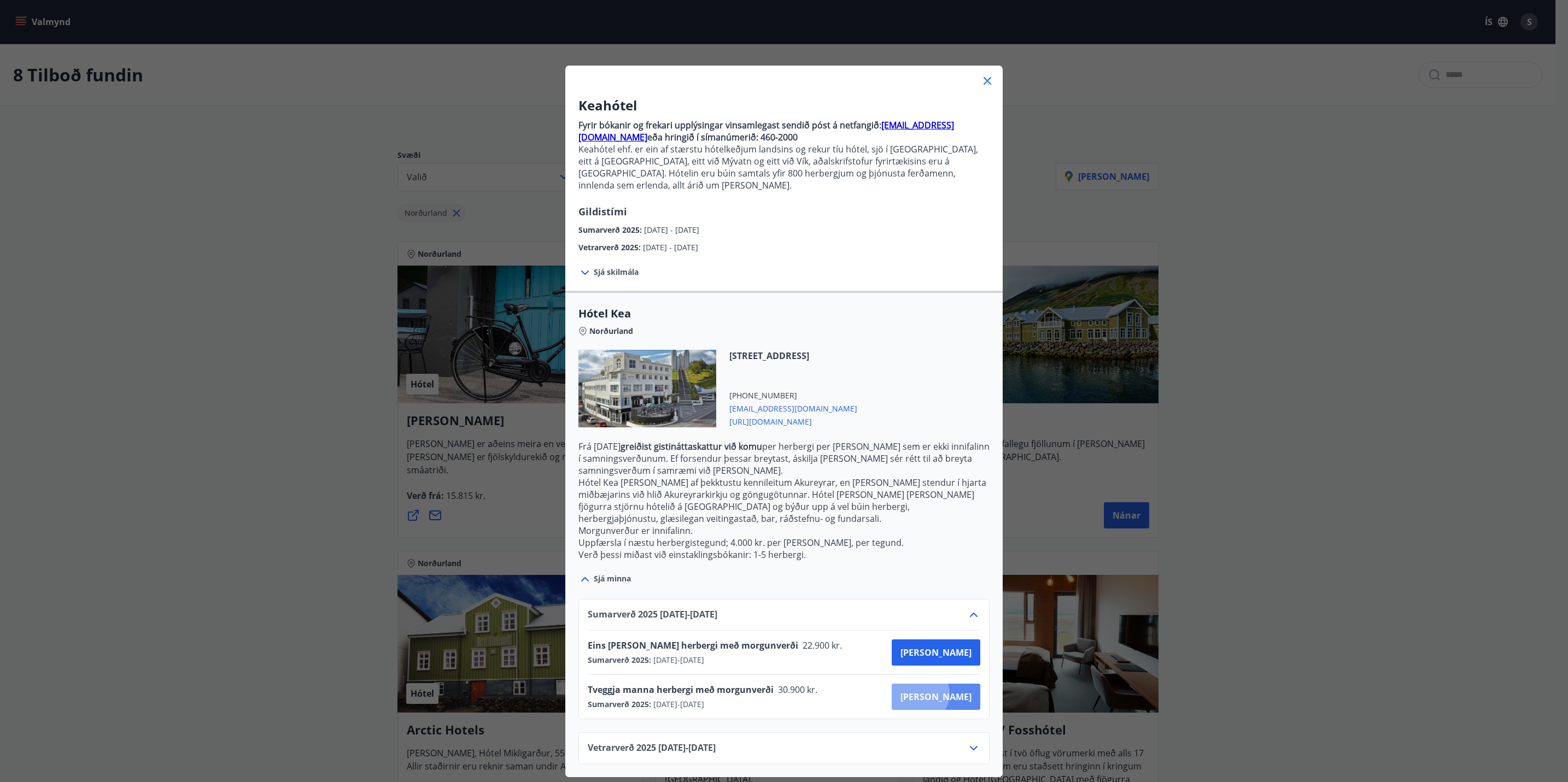
click at [955, 691] on span "[PERSON_NAME]" at bounding box center [936, 697] width 71 height 12
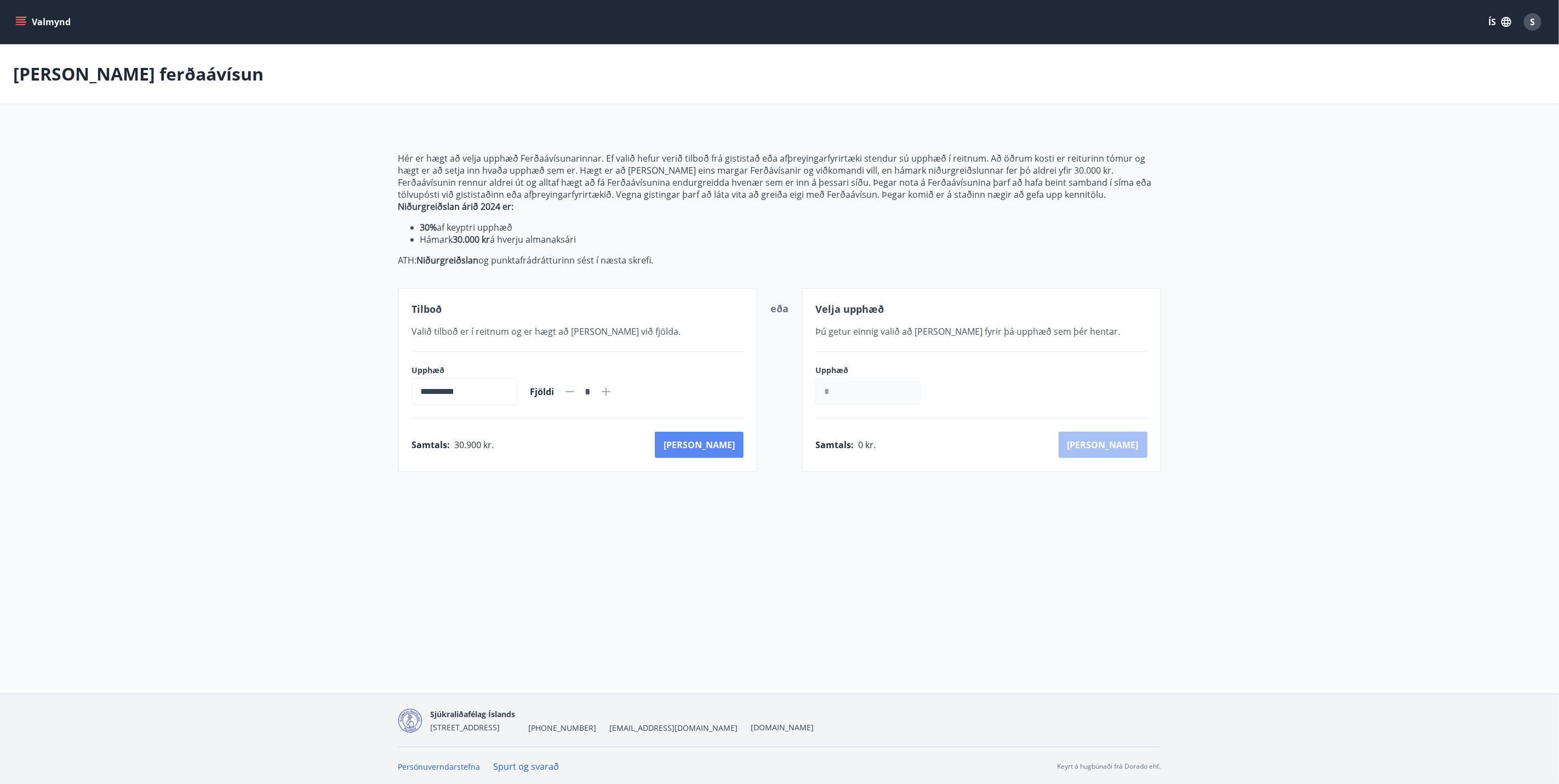
click at [730, 441] on button "[PERSON_NAME]" at bounding box center [699, 445] width 89 height 26
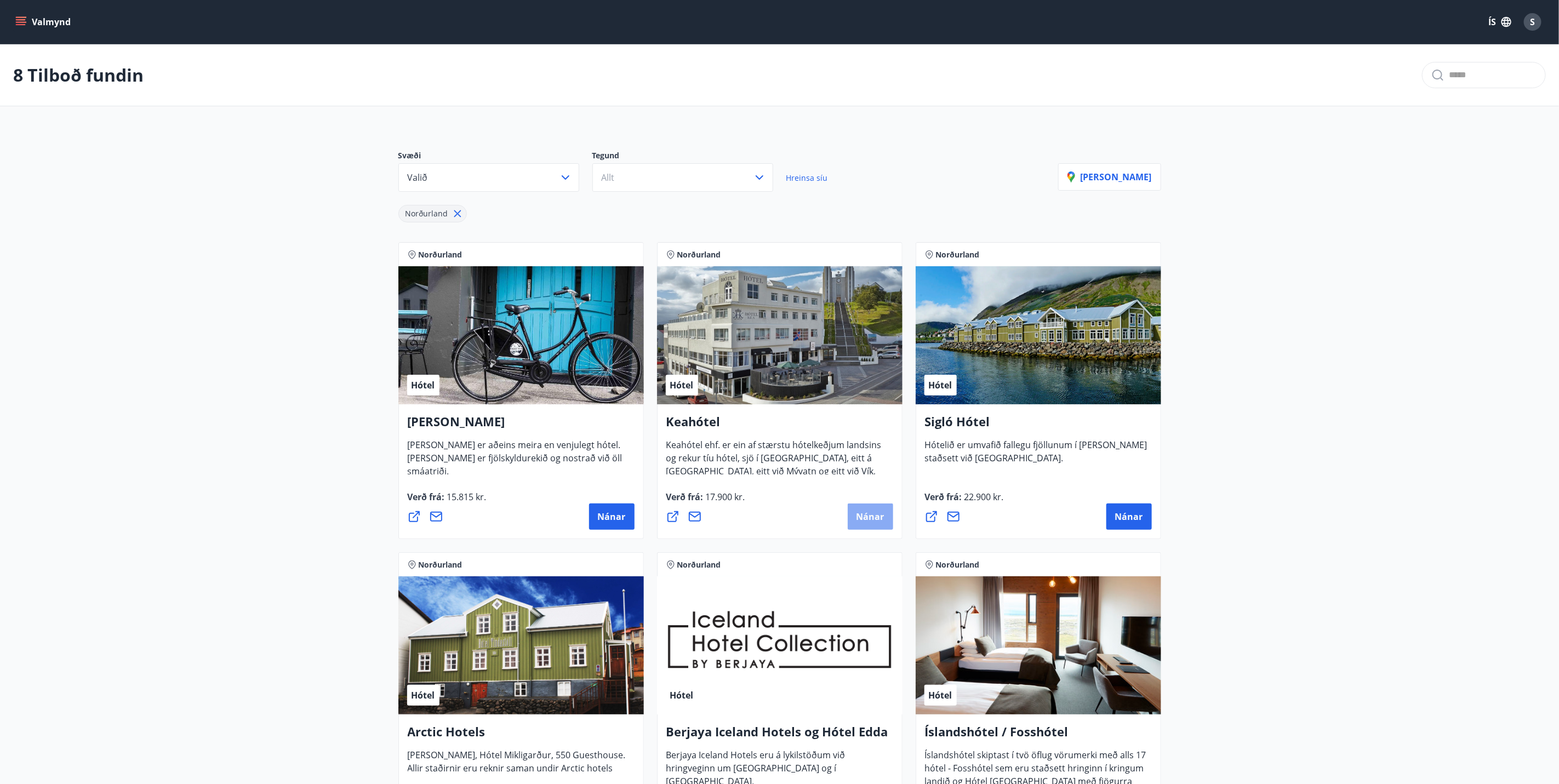
click at [880, 518] on span "Nánar" at bounding box center [871, 517] width 28 height 12
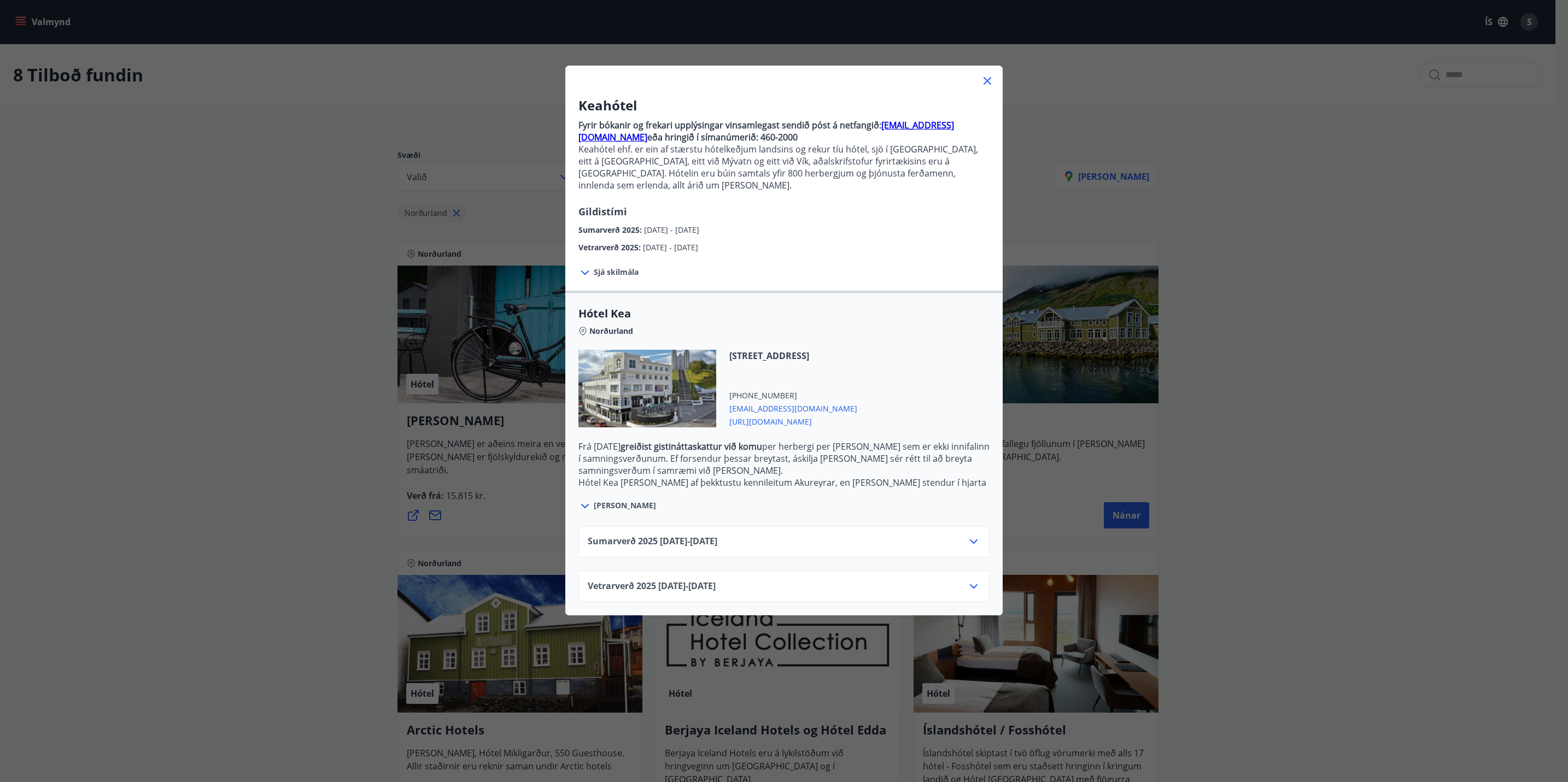
click at [970, 540] on icon at bounding box center [973, 542] width 8 height 4
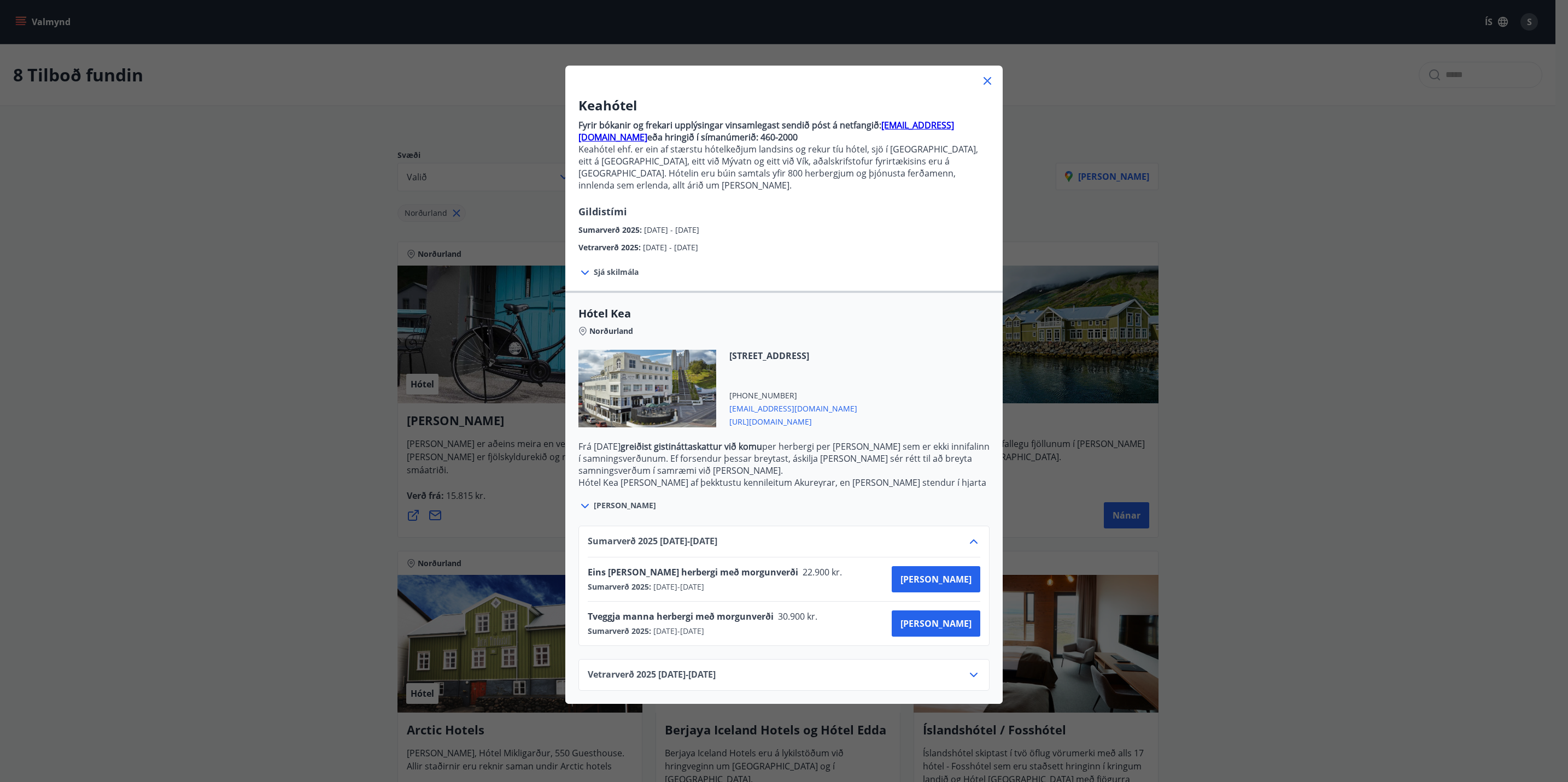
click at [967, 535] on icon at bounding box center [974, 542] width 13 height 13
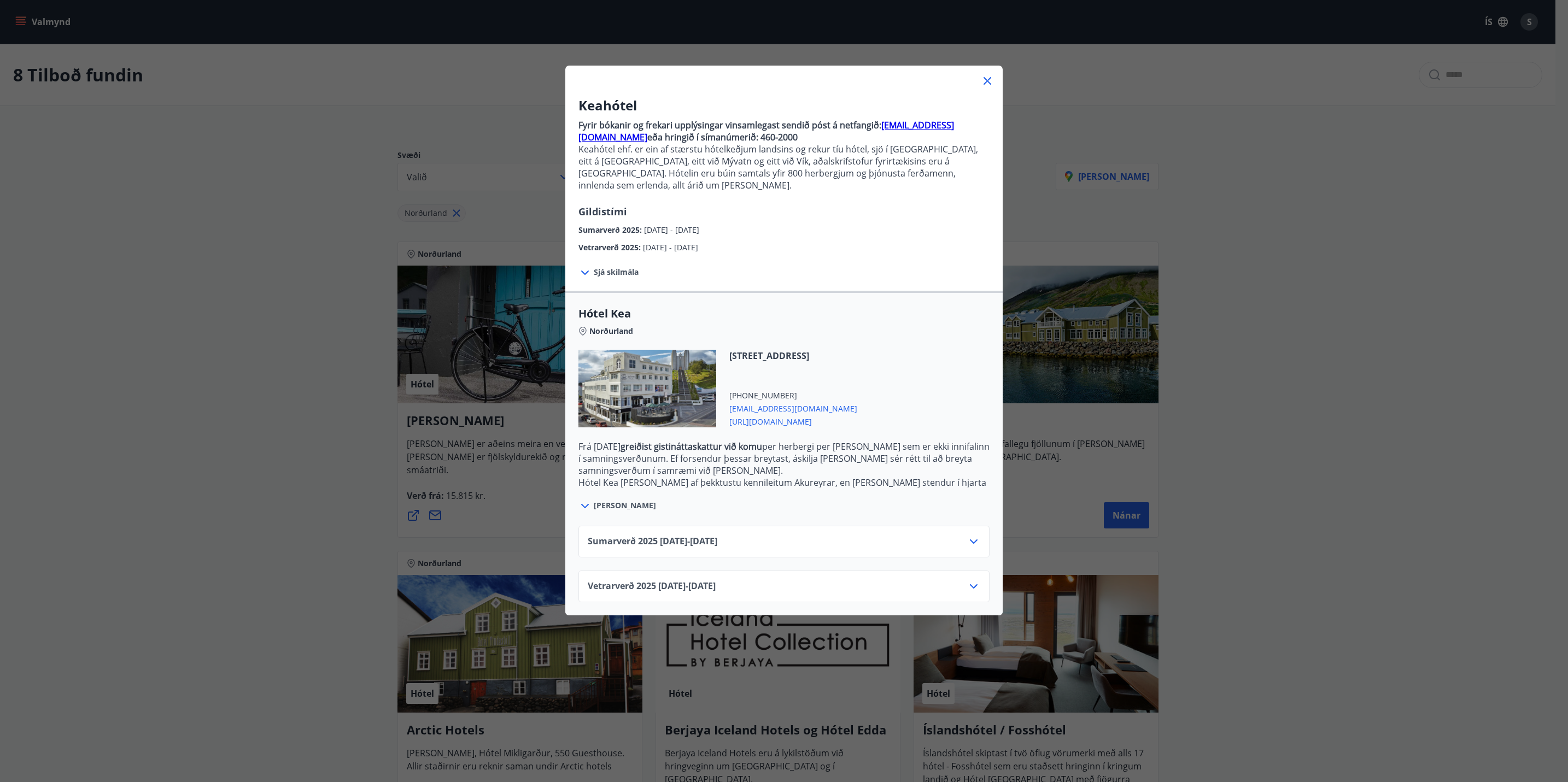
click at [898, 477] on p "Hótel Kea [PERSON_NAME] af þekktustu kennileitum Akureyrar, en [PERSON_NAME] st…" at bounding box center [783, 500] width 411 height 48
click at [970, 540] on icon at bounding box center [973, 542] width 8 height 4
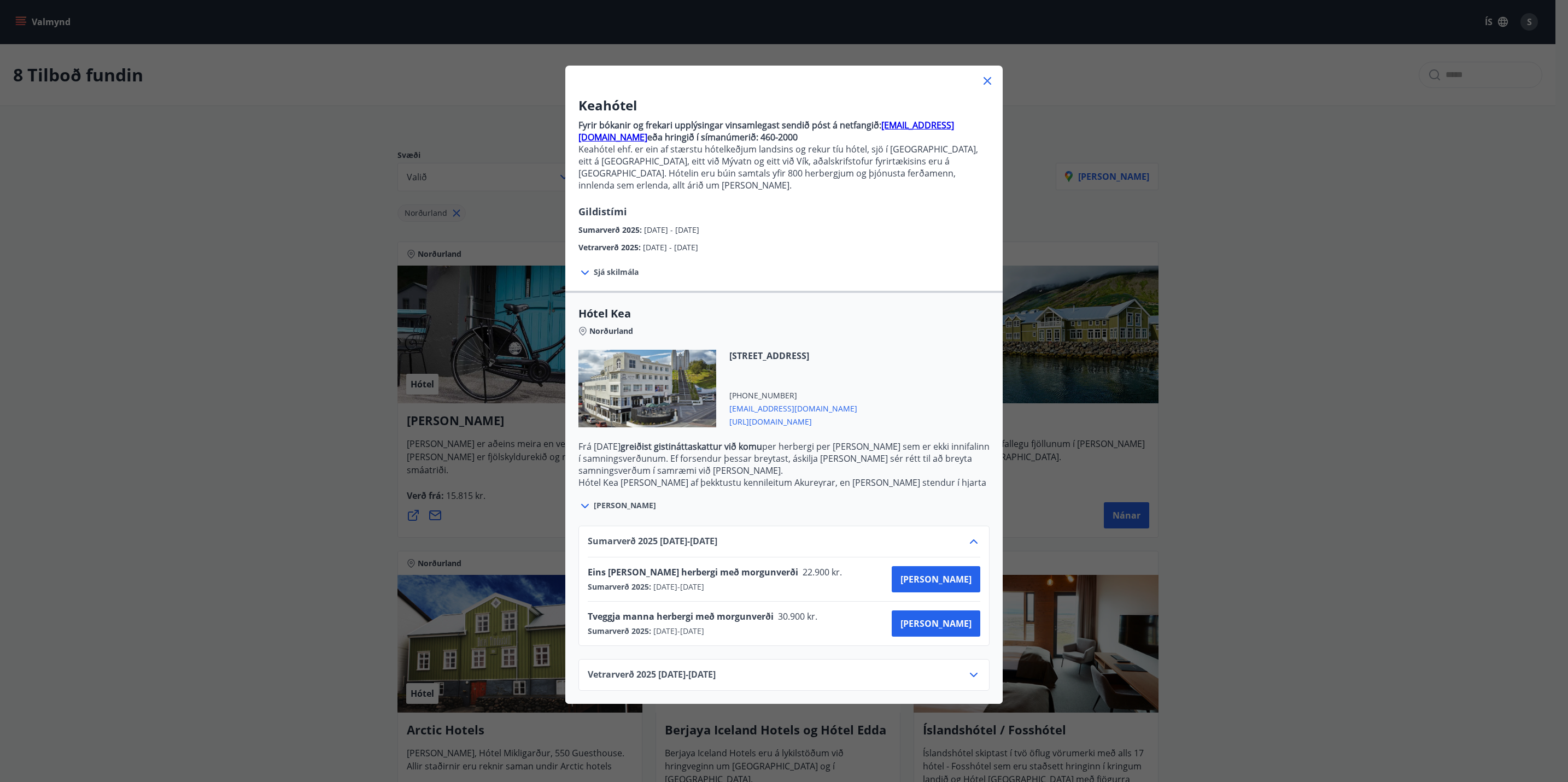
click at [970, 540] on icon at bounding box center [973, 542] width 8 height 4
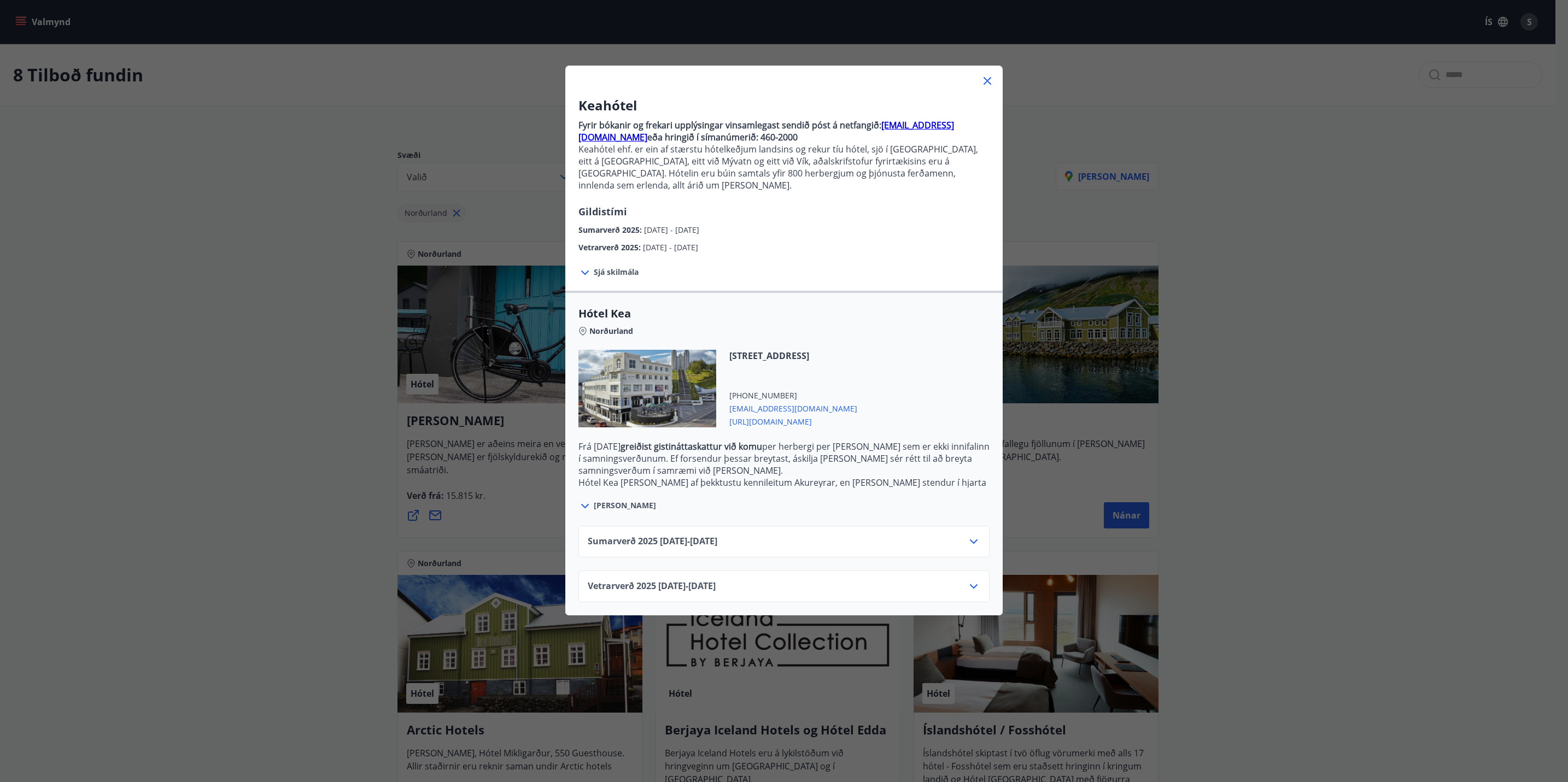
click at [917, 535] on div "Sumarverð [PHONE_NUMBER][DATE] - [DATE]" at bounding box center [784, 546] width 393 height 22
click at [903, 487] on div "[PERSON_NAME]" at bounding box center [783, 500] width 411 height 25
click at [967, 535] on icon at bounding box center [974, 542] width 13 height 13
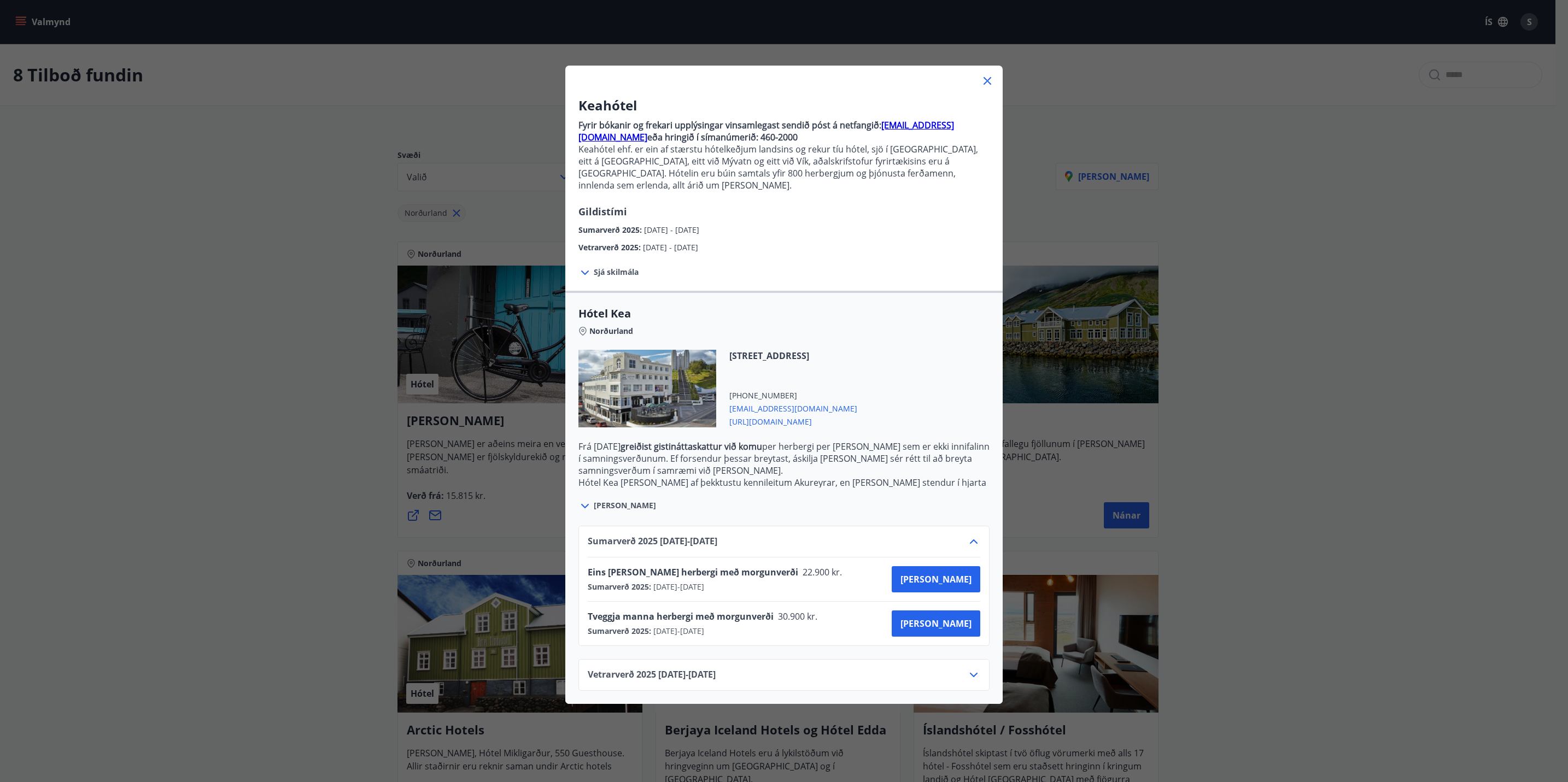
click at [970, 540] on icon at bounding box center [973, 542] width 8 height 4
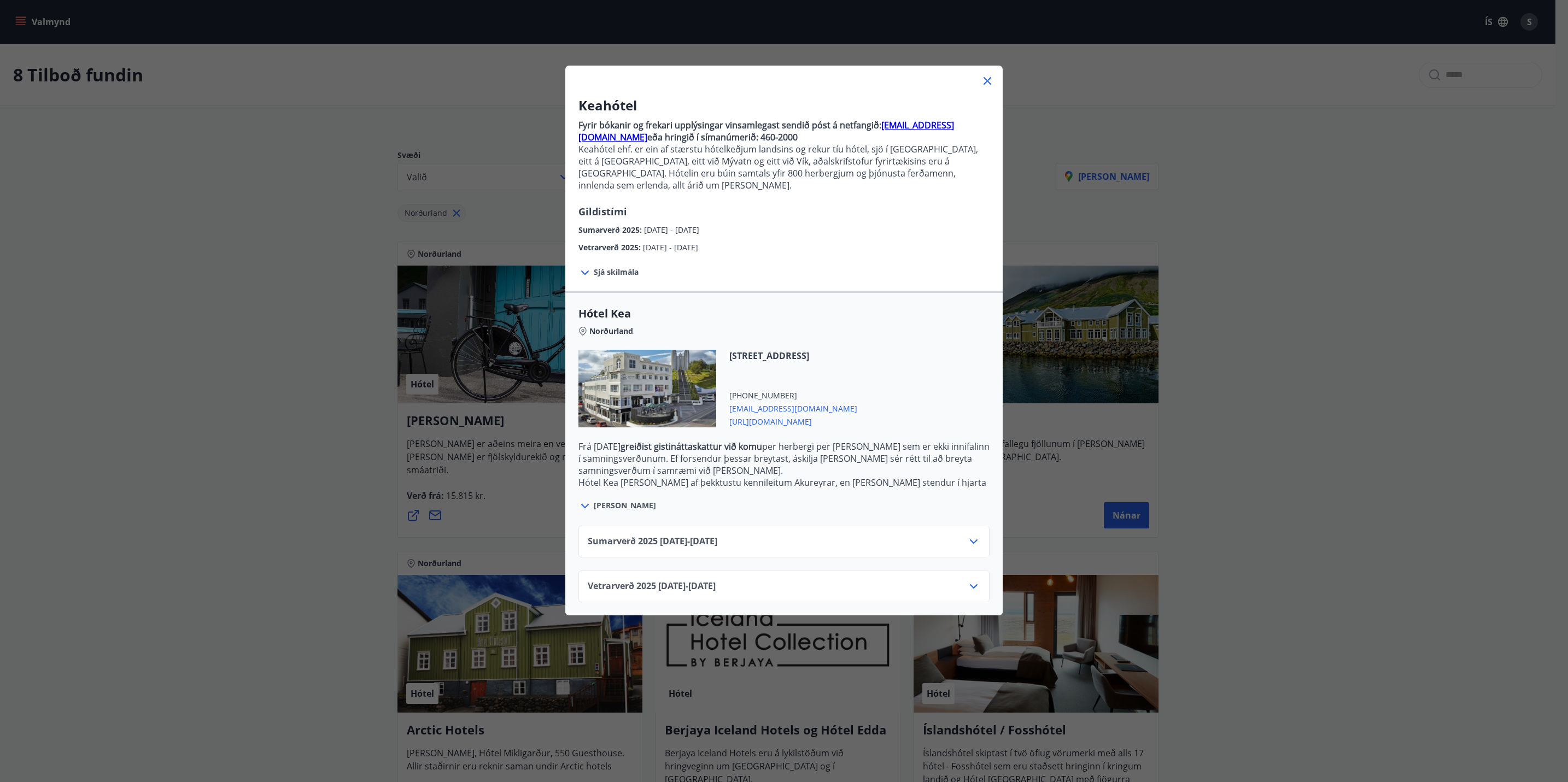
click at [170, 335] on div "Keahótel Fyrir bókanir og frekari upplýsingar vinsamlegast sendið póst á netfan…" at bounding box center [784, 391] width 1568 height 782
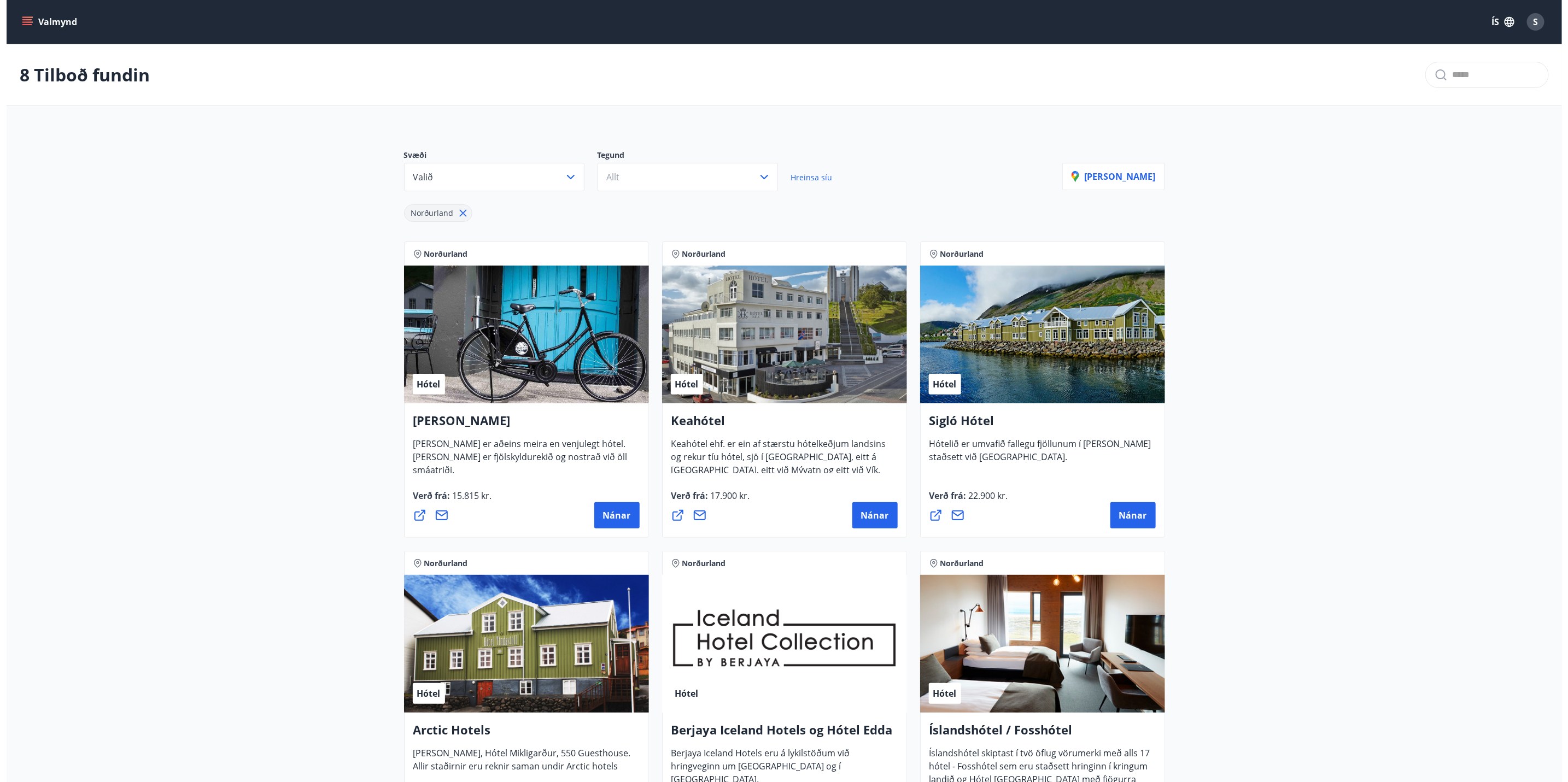
scroll to position [82, 0]
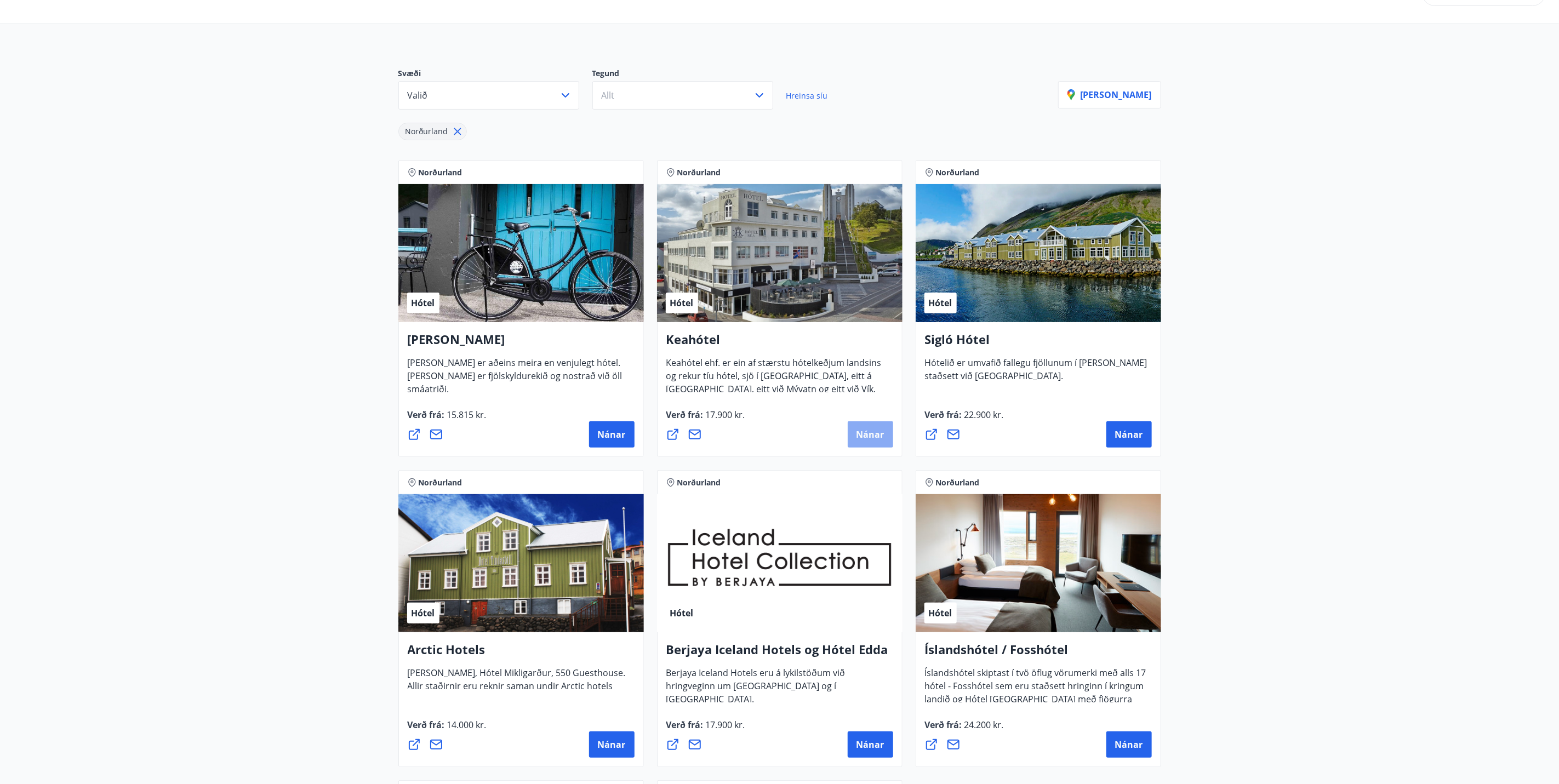
click at [868, 436] on span "Nánar" at bounding box center [871, 434] width 28 height 12
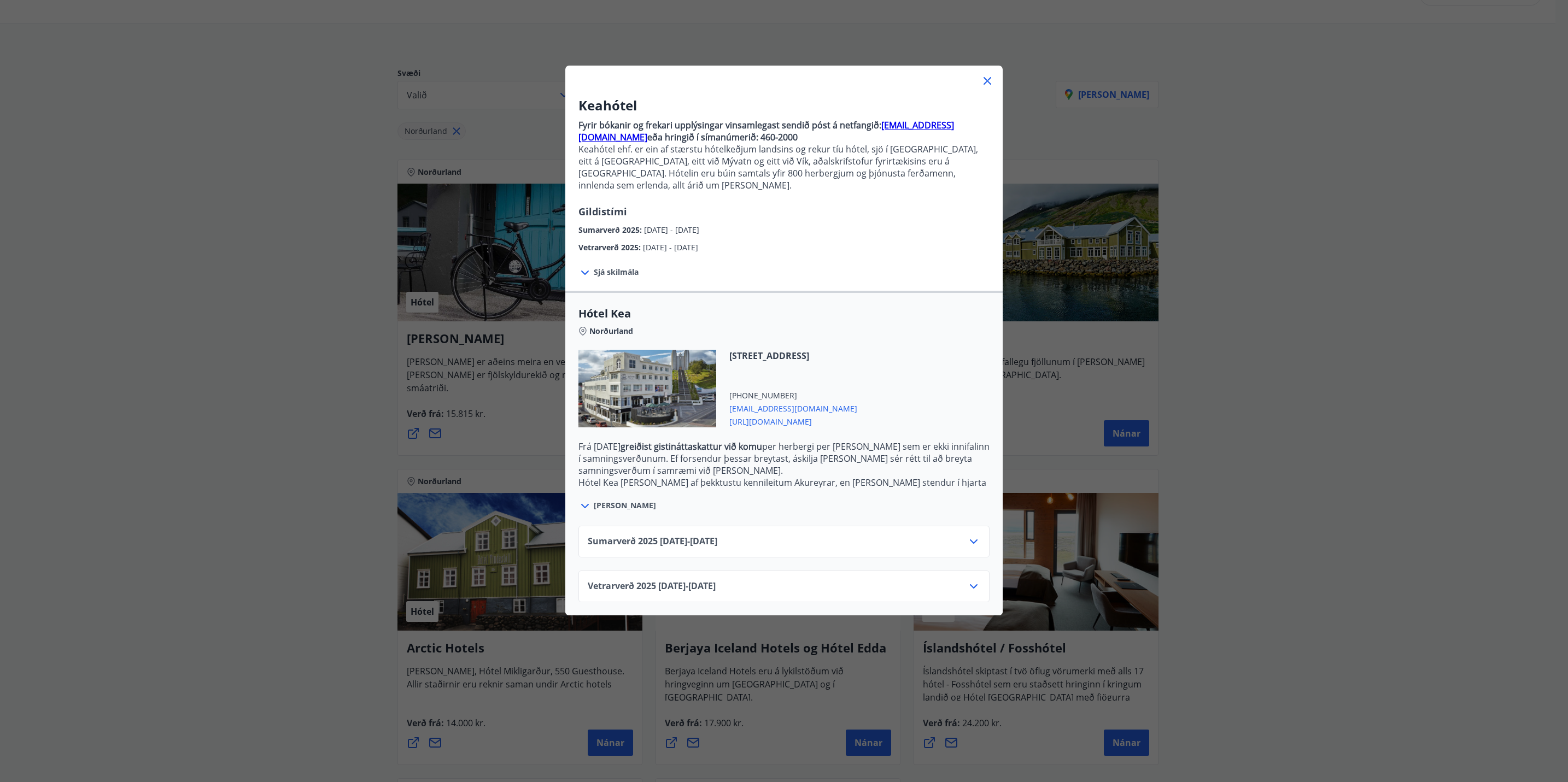
click at [967, 535] on icon at bounding box center [974, 542] width 13 height 13
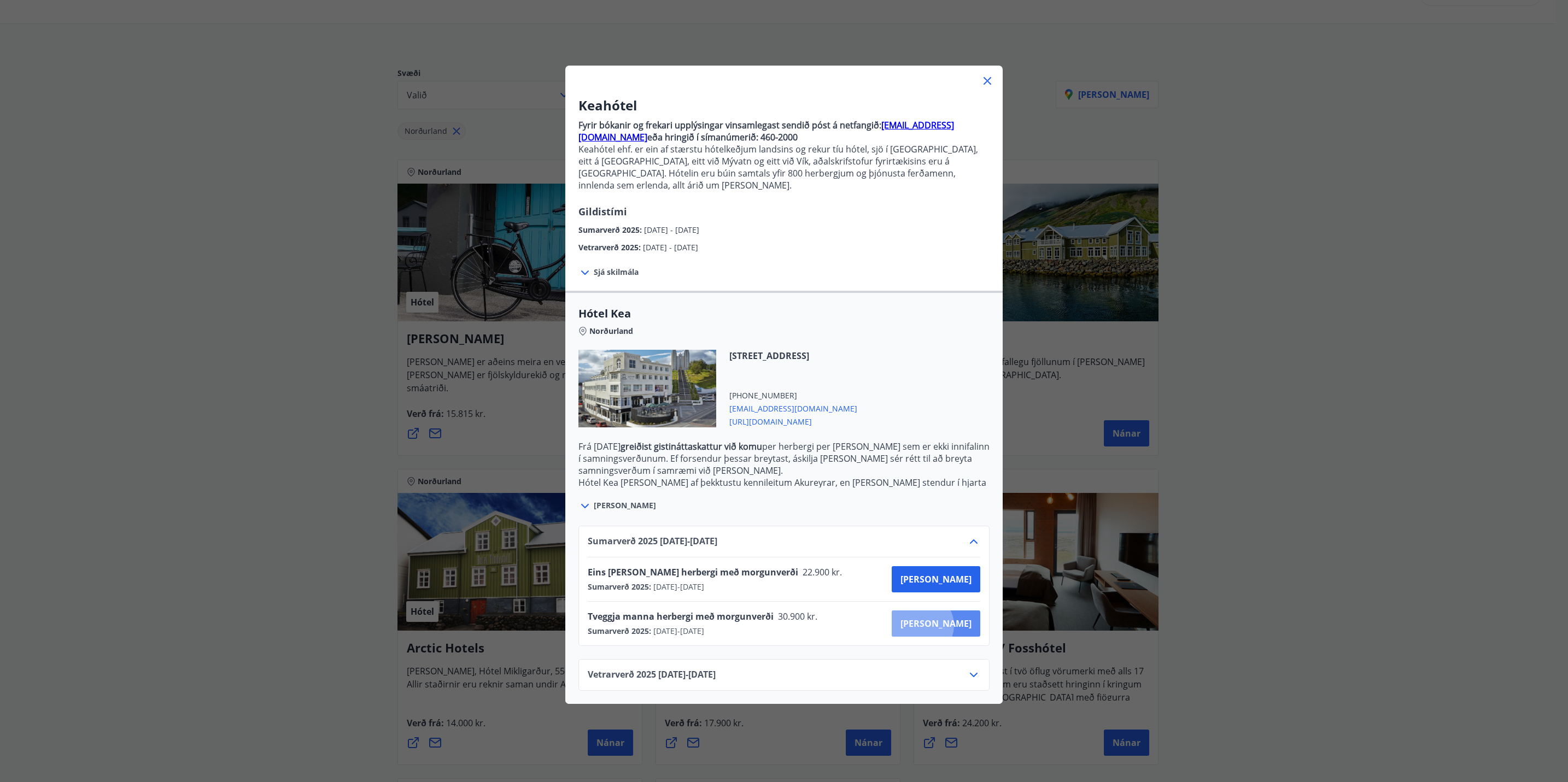
click at [958, 618] on span "[PERSON_NAME]" at bounding box center [936, 624] width 71 height 12
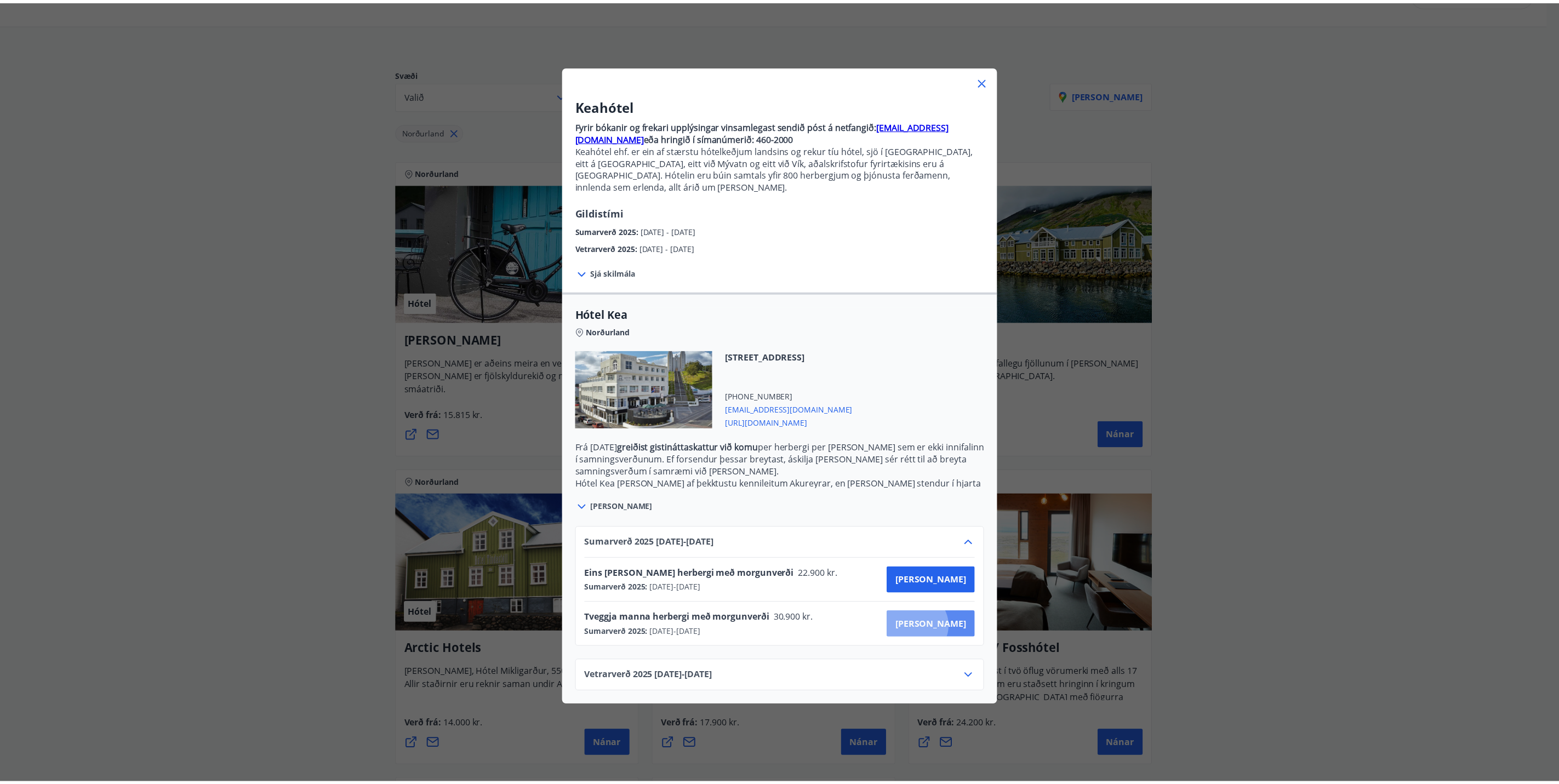
scroll to position [2, 0]
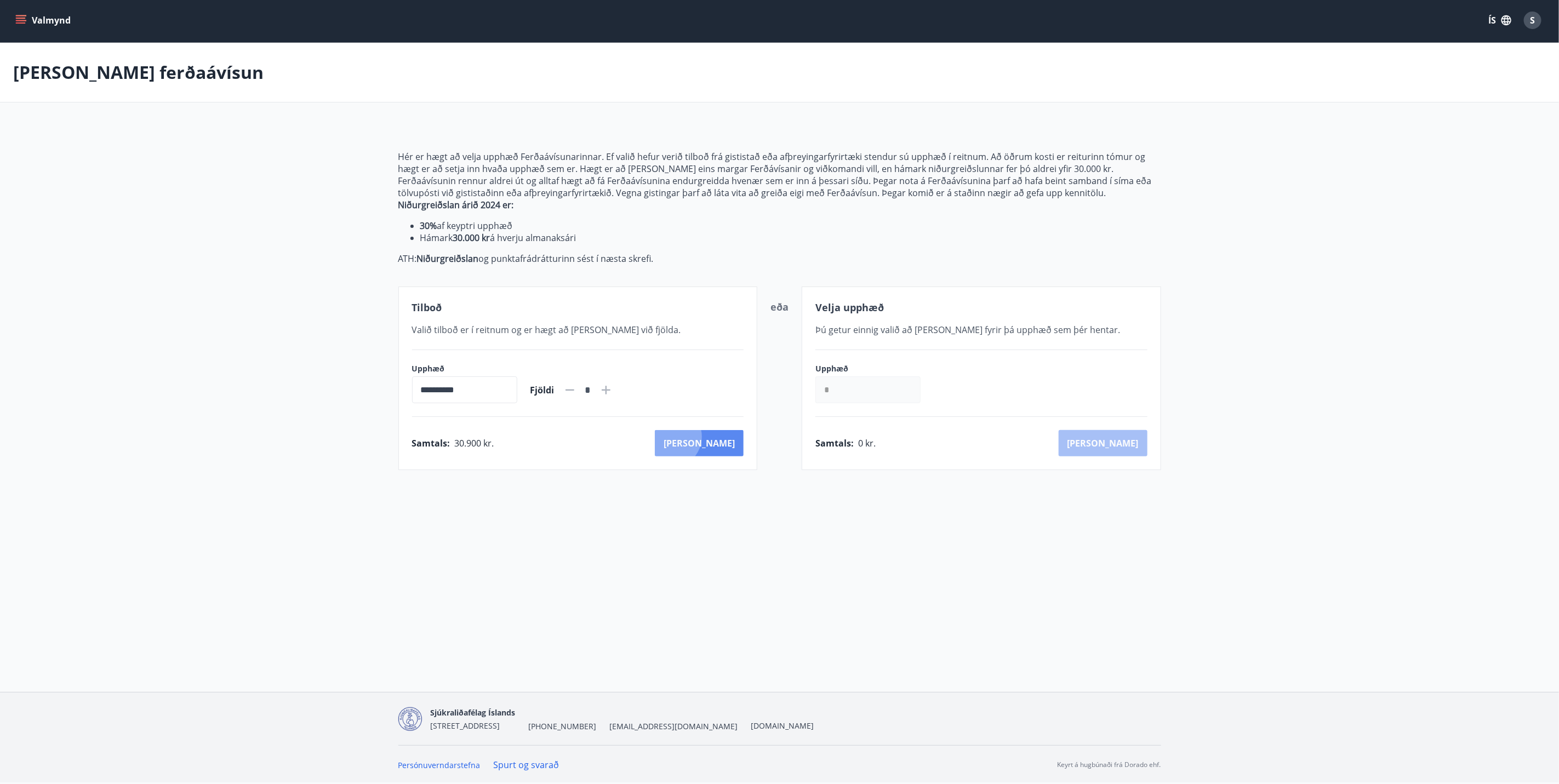
click at [719, 437] on button "[PERSON_NAME]" at bounding box center [699, 443] width 89 height 26
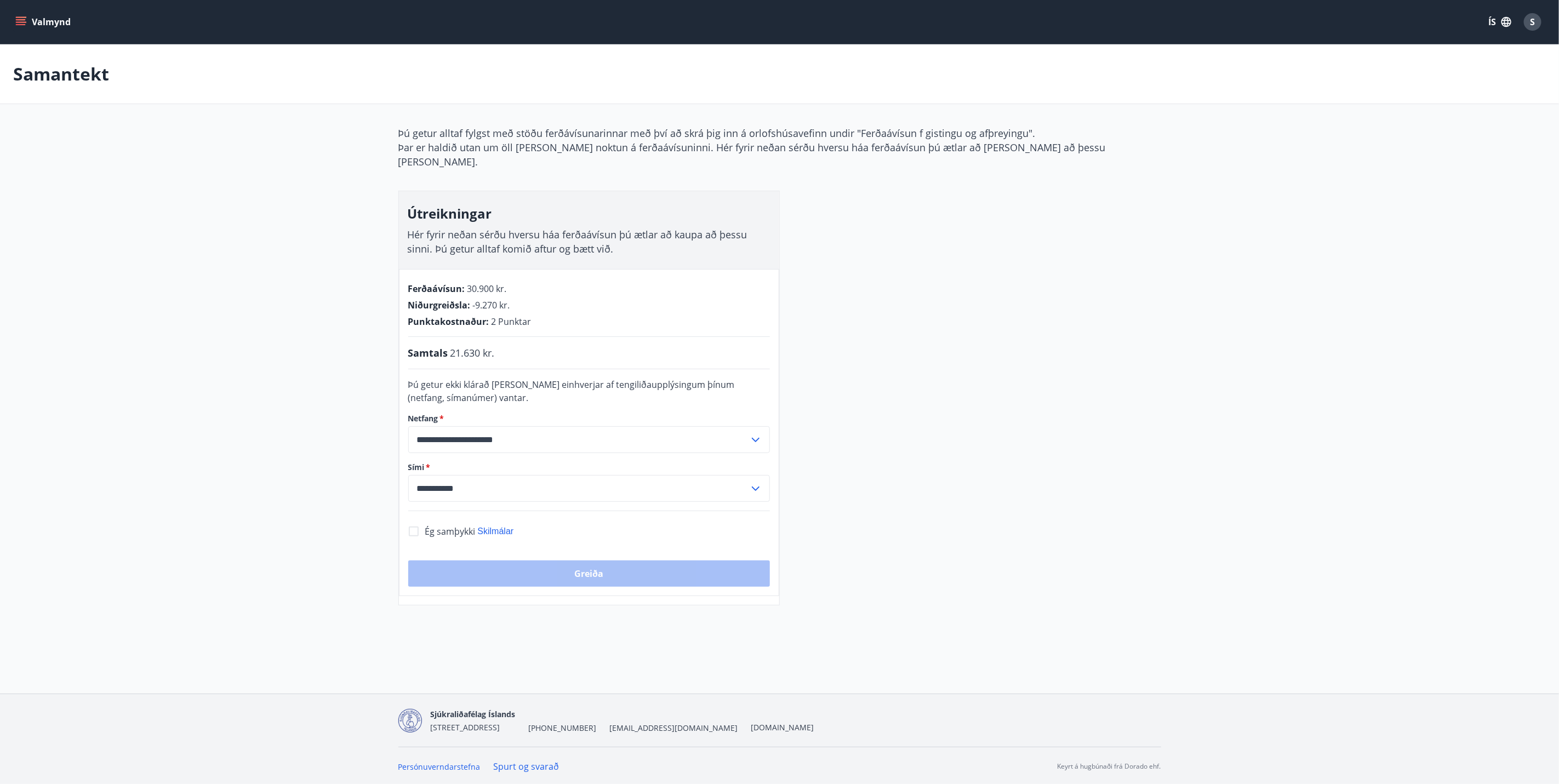
scroll to position [2, 0]
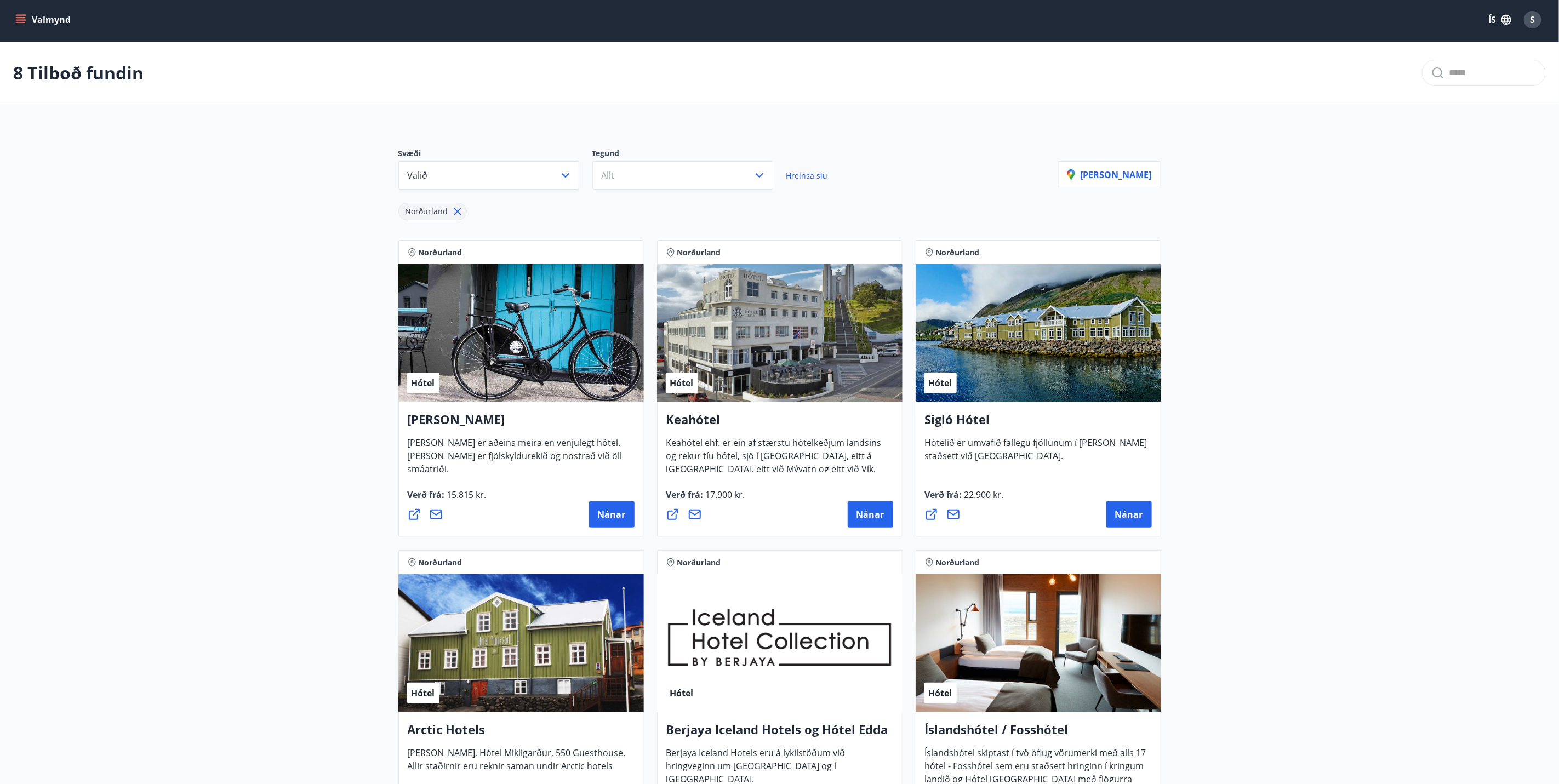
click at [186, 145] on main "8 Tilboð fundin Svæði Valið Tegund Allt Hreinsa síu Norðurland Sýna kort Norður…" at bounding box center [779, 603] width 1559 height 1122
